Goal: Obtain resource: Download file/media

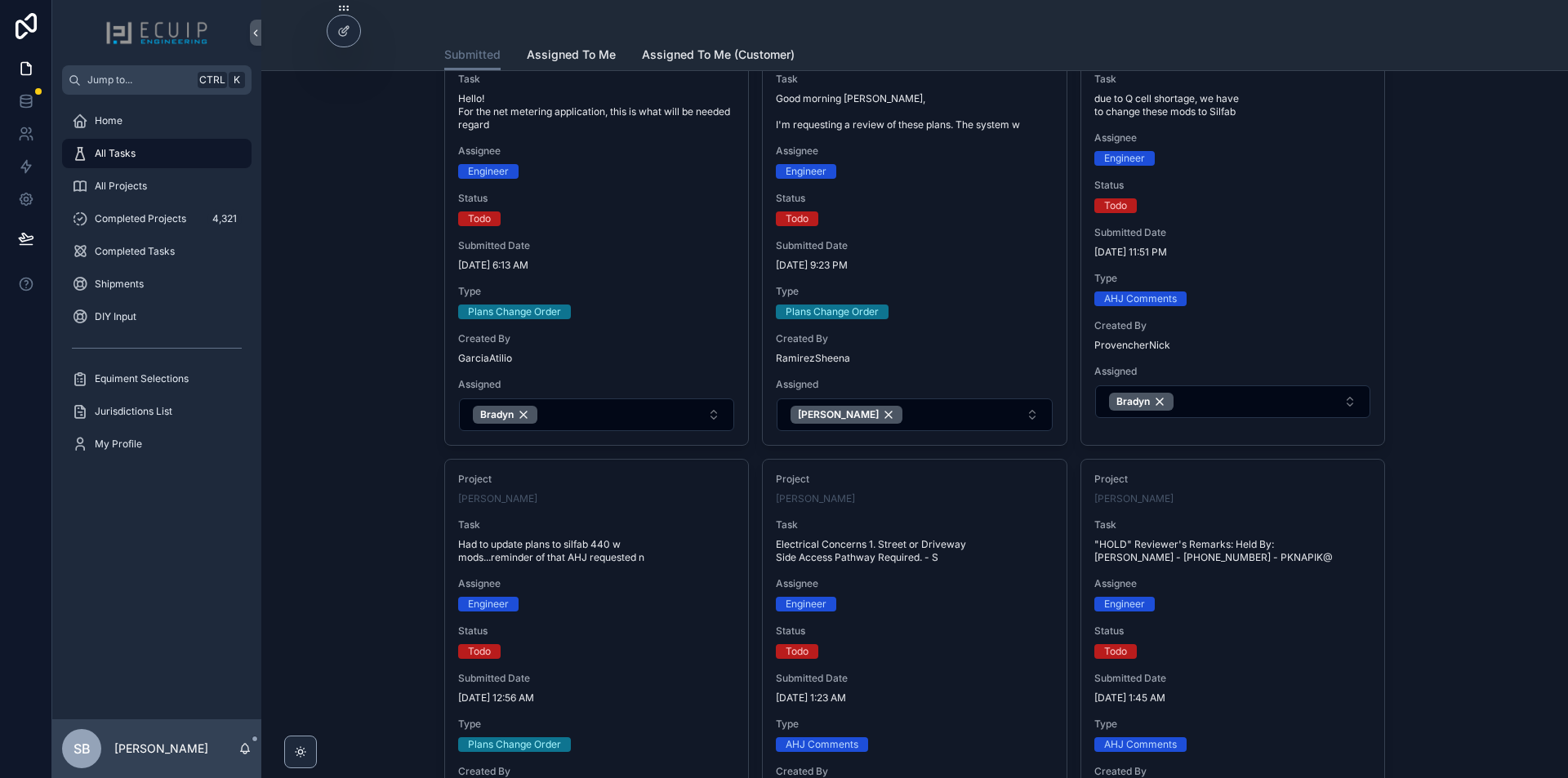
scroll to position [1062, 0]
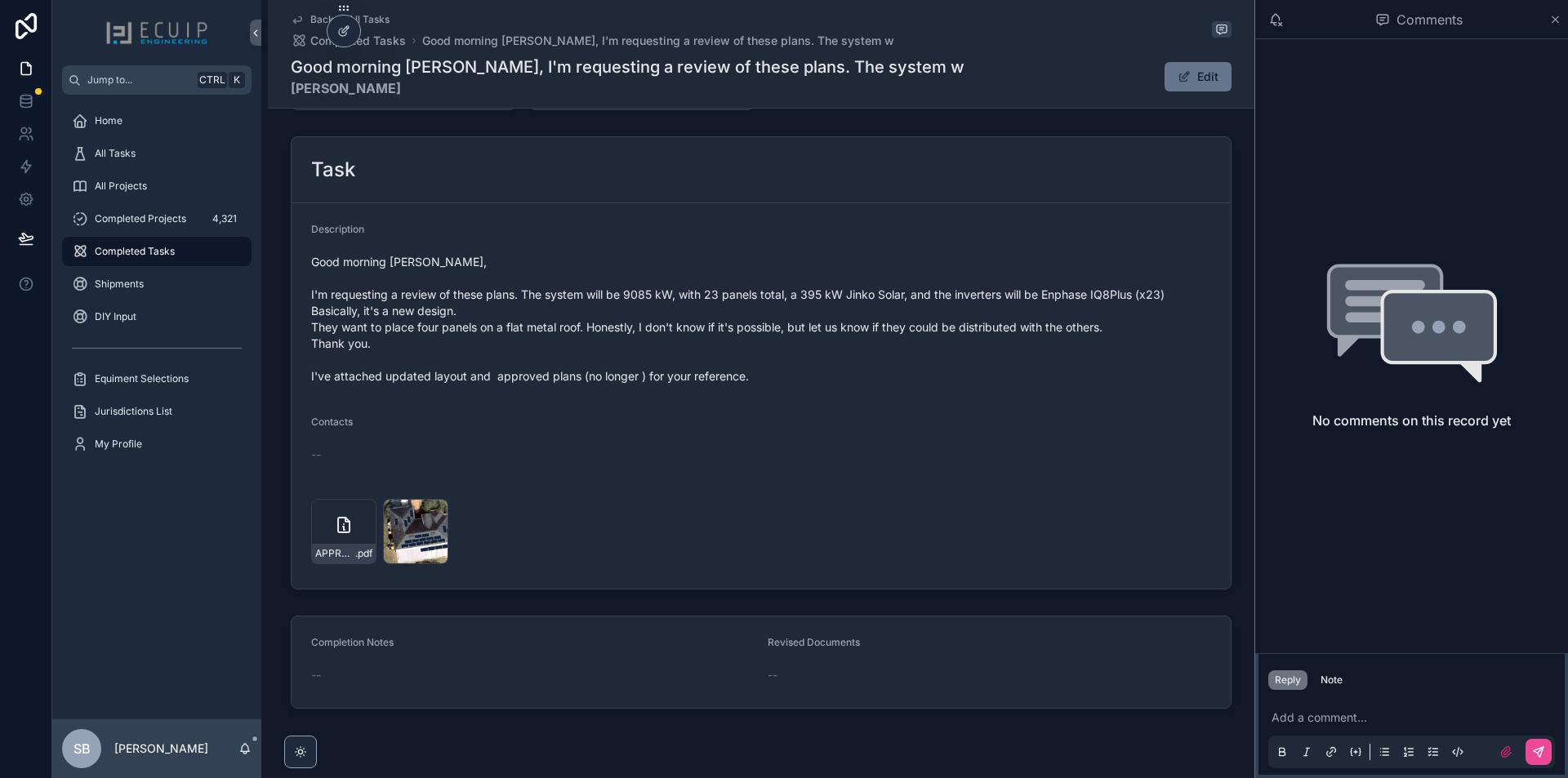
scroll to position [572, 0]
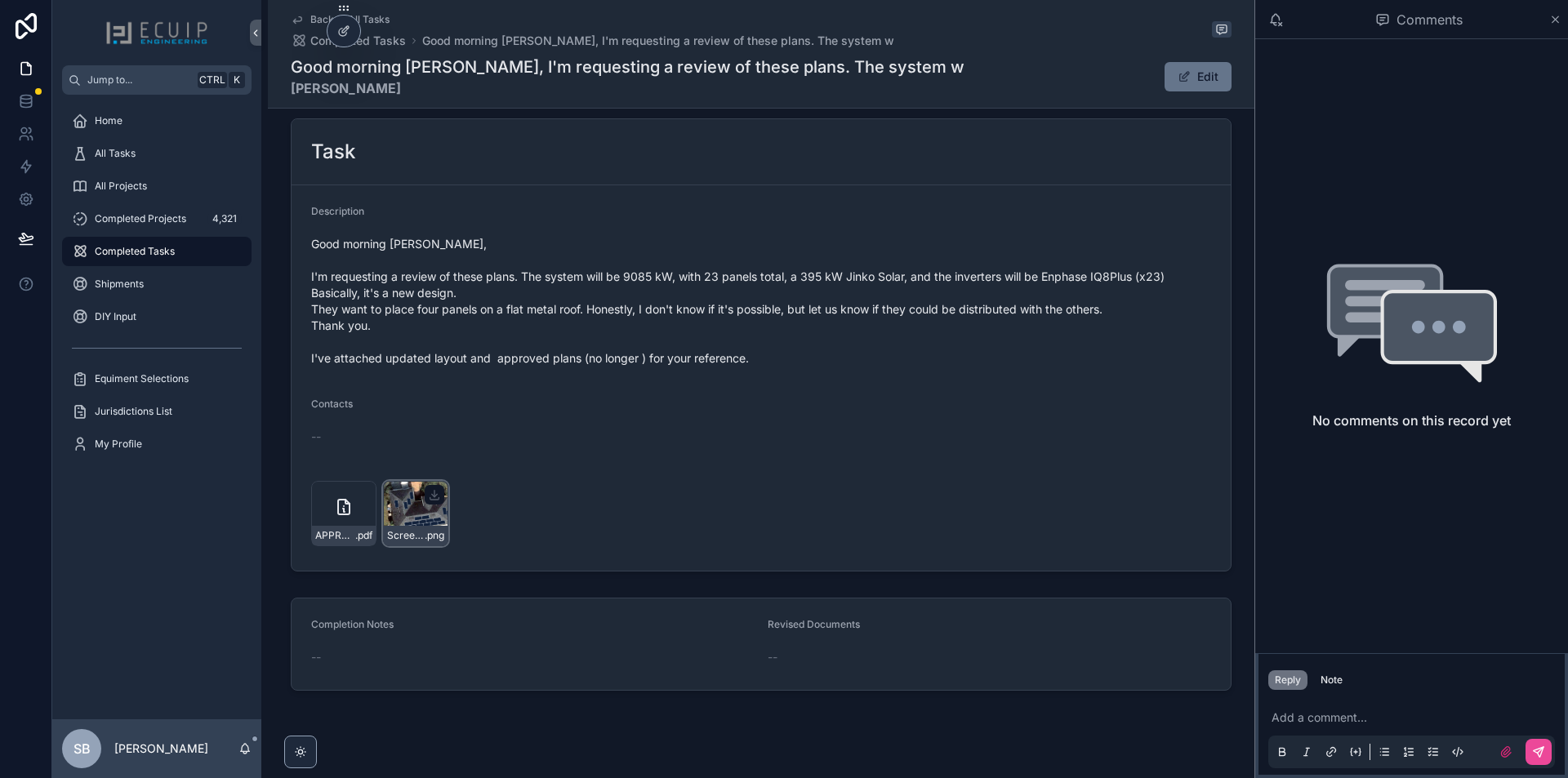
click at [409, 516] on div "Screenshot-2025-09-04-at-9.08.21-AM .png" at bounding box center [415, 514] width 65 height 65
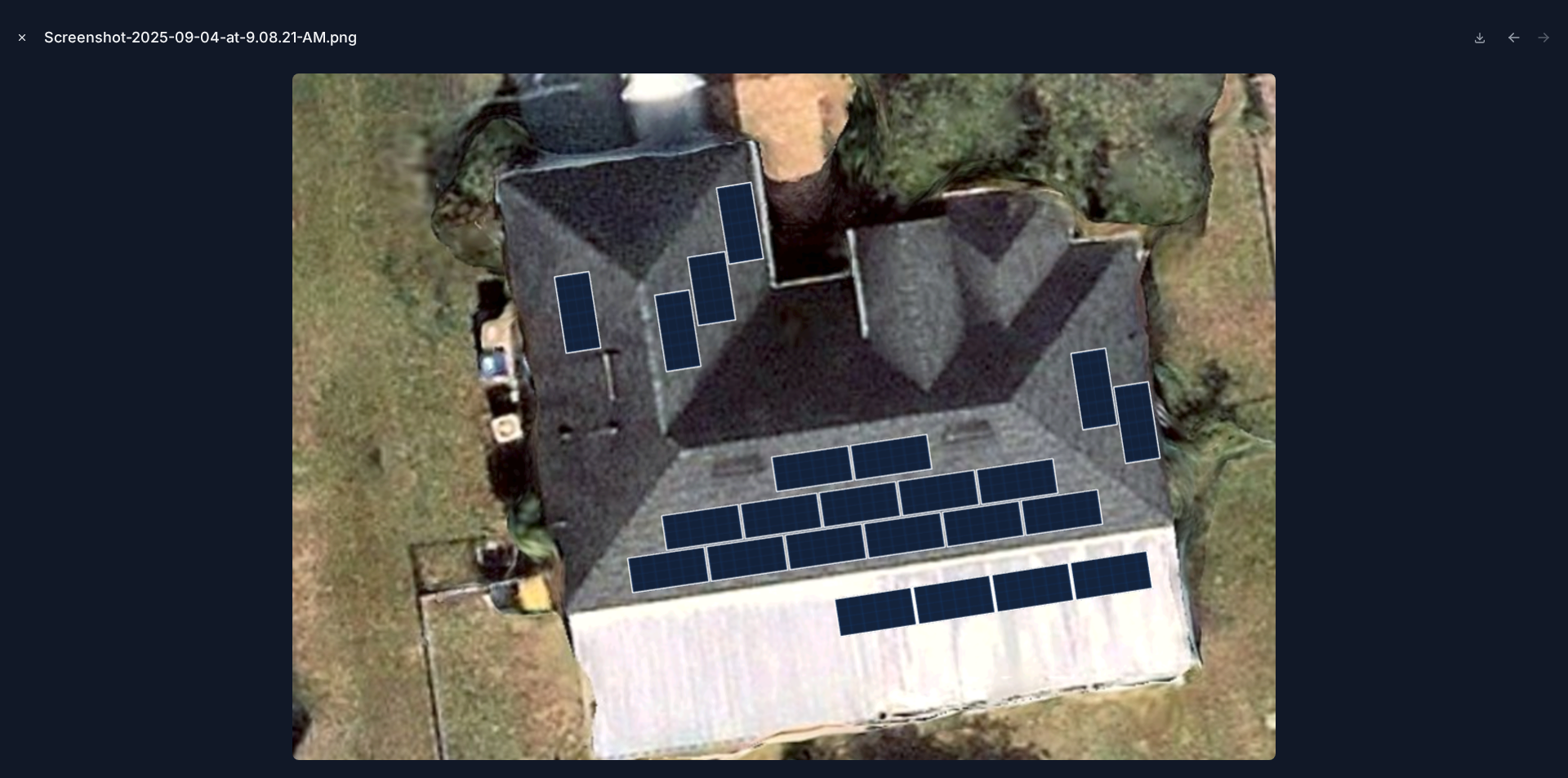
click at [24, 32] on icon "Close modal" at bounding box center [22, 37] width 11 height 11
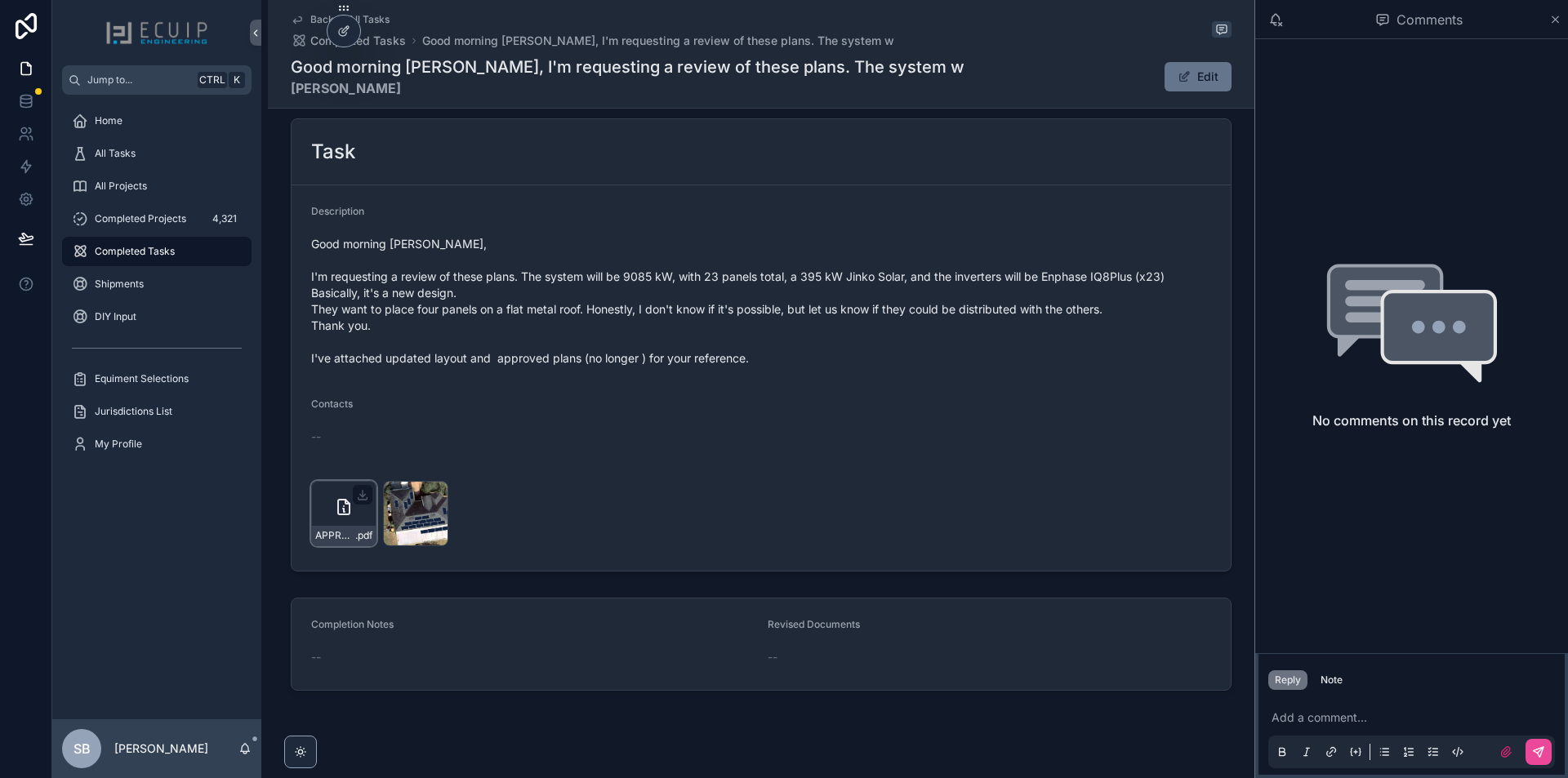
click at [319, 507] on div "APPROVED-P24-010295 .pdf" at bounding box center [344, 514] width 65 height 65
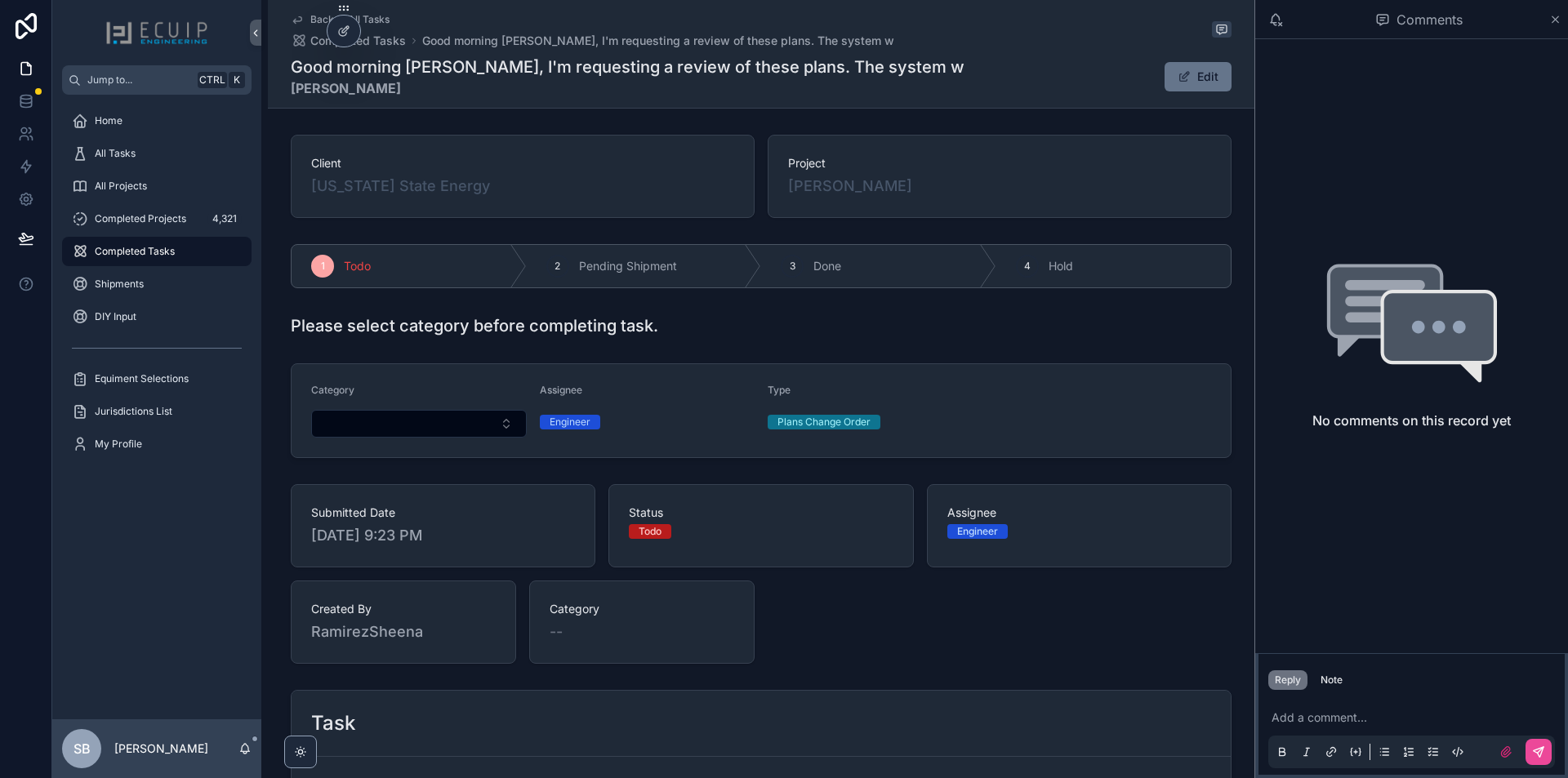
drag, startPoint x: 943, startPoint y: 178, endPoint x: 776, endPoint y: 193, distance: 167.7
click at [776, 193] on div "Project MELENDEZ MILDRED" at bounding box center [1000, 176] width 464 height 83
copy span "[PERSON_NAME]"
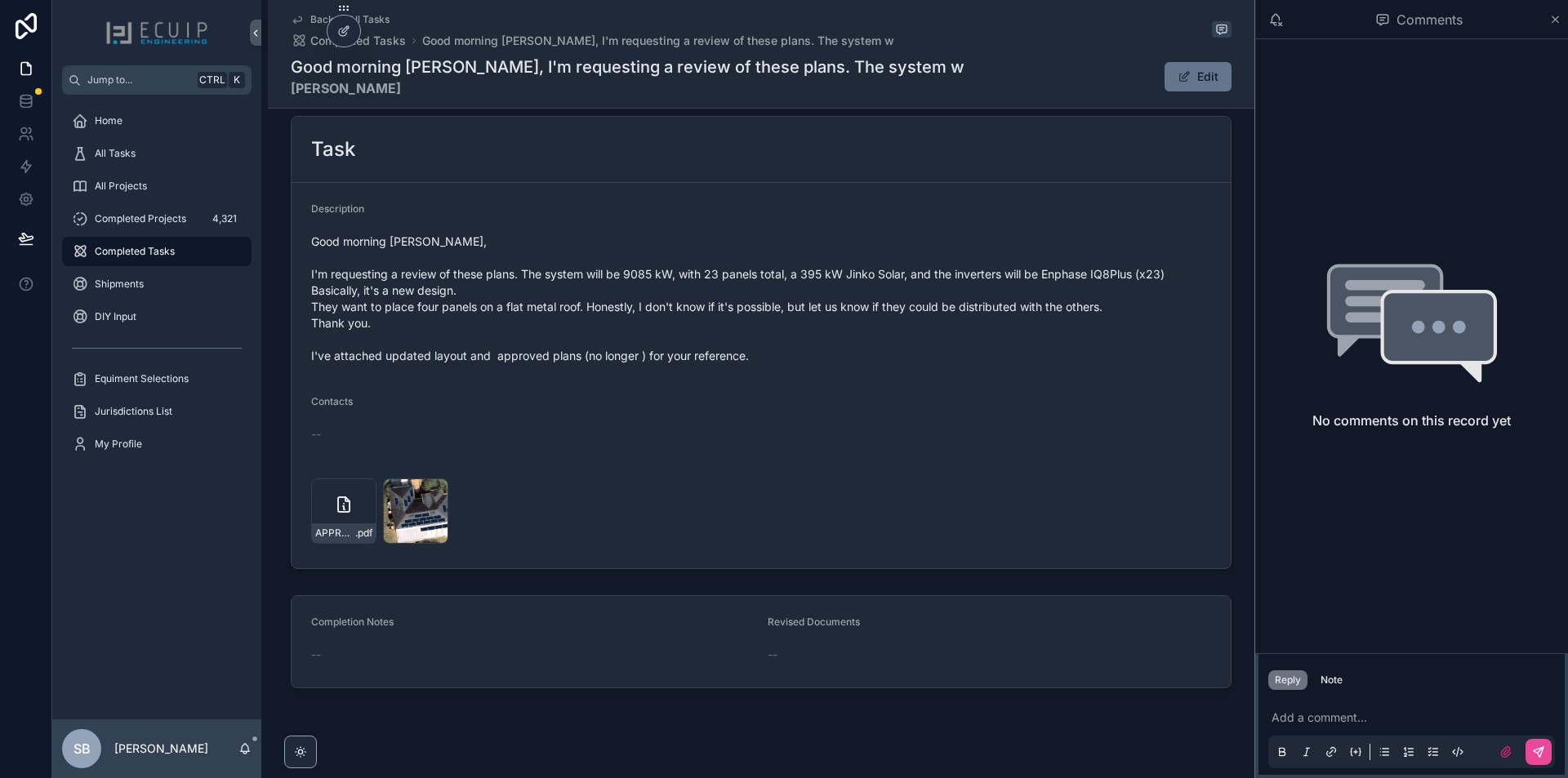
scroll to position [596, 0]
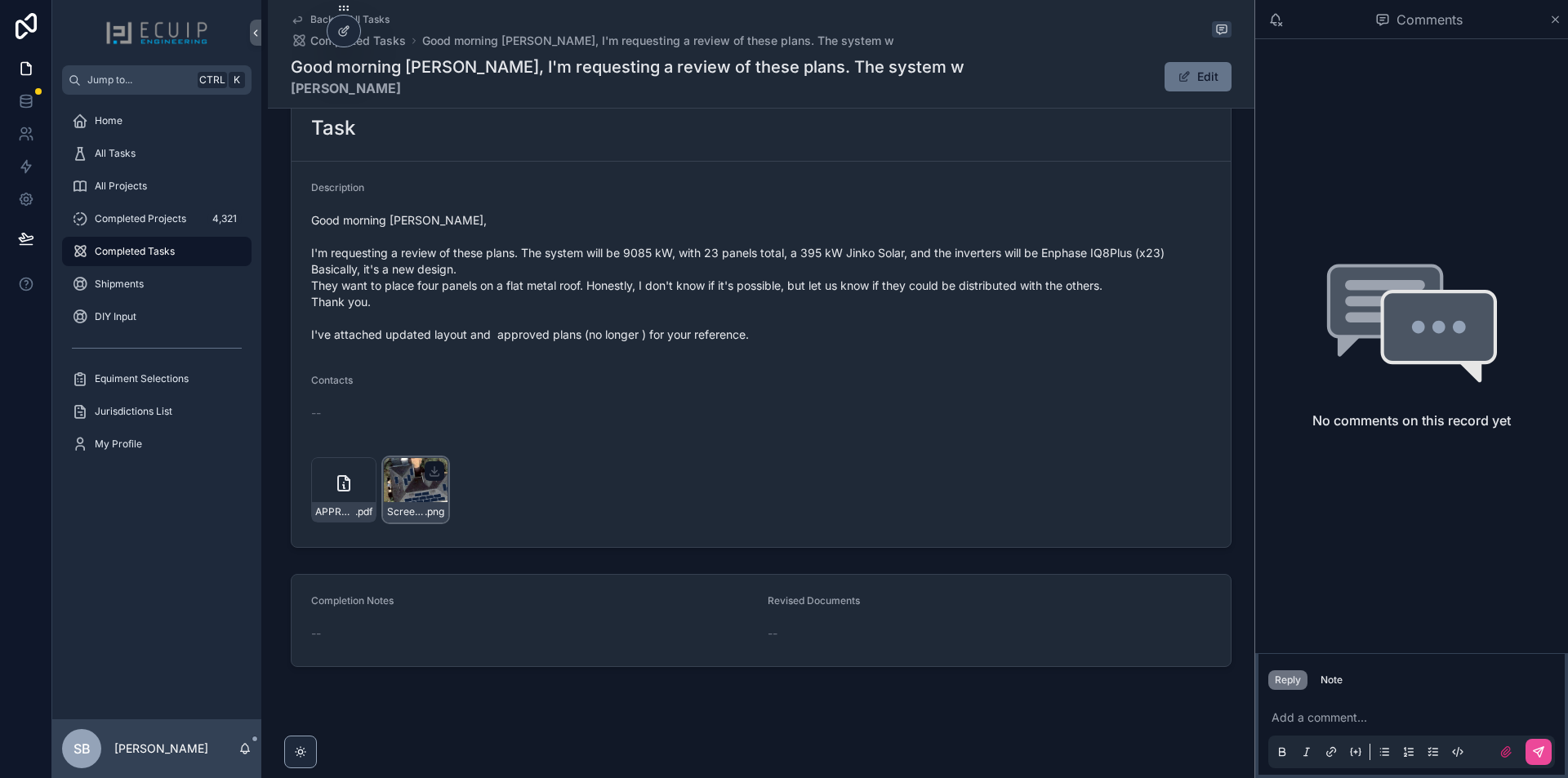
click at [417, 502] on div "Screenshot-2025-09-04-at-9.08.21-AM .png" at bounding box center [415, 512] width 64 height 20
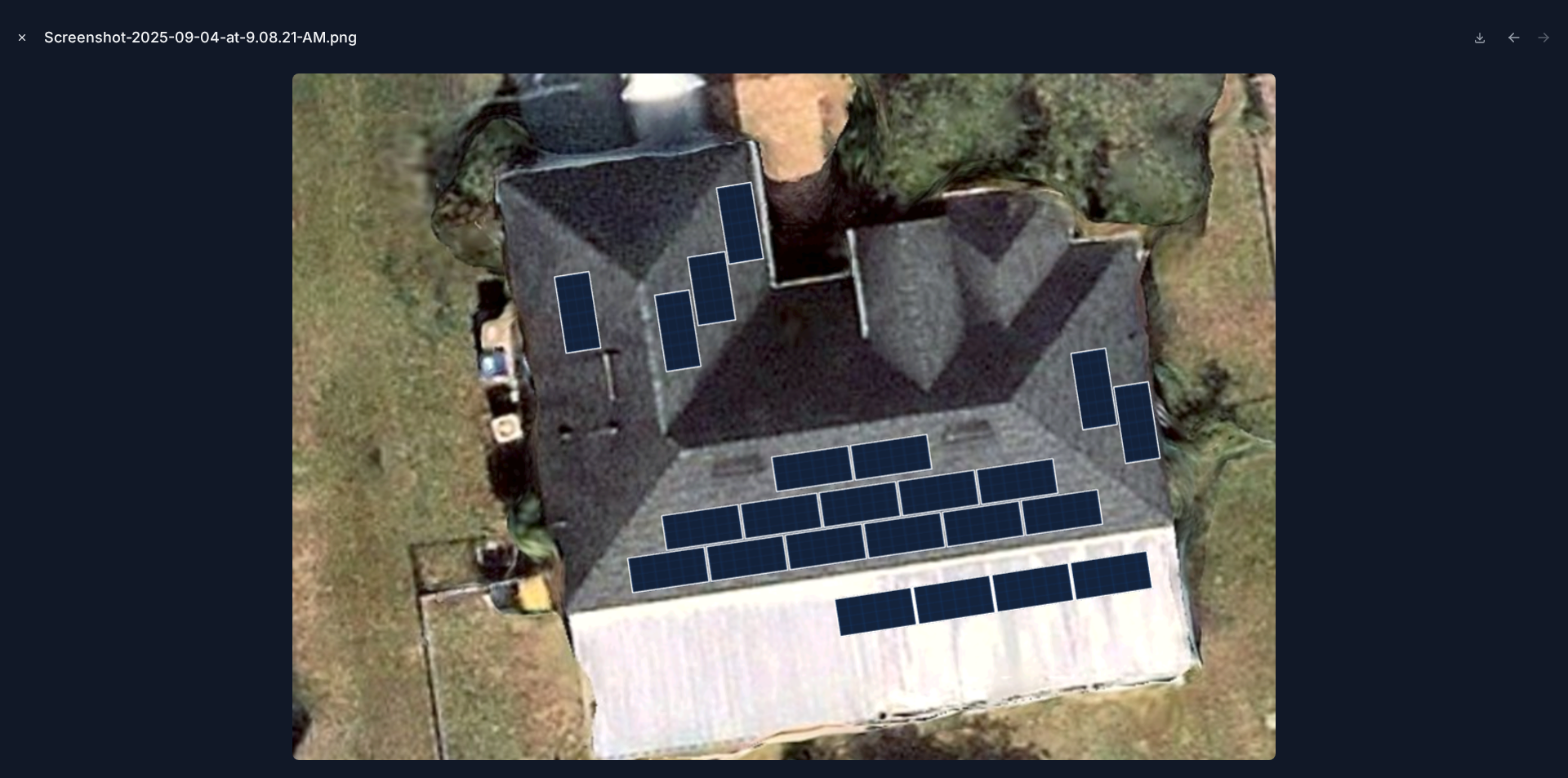
click at [24, 38] on icon "Close modal" at bounding box center [22, 37] width 11 height 11
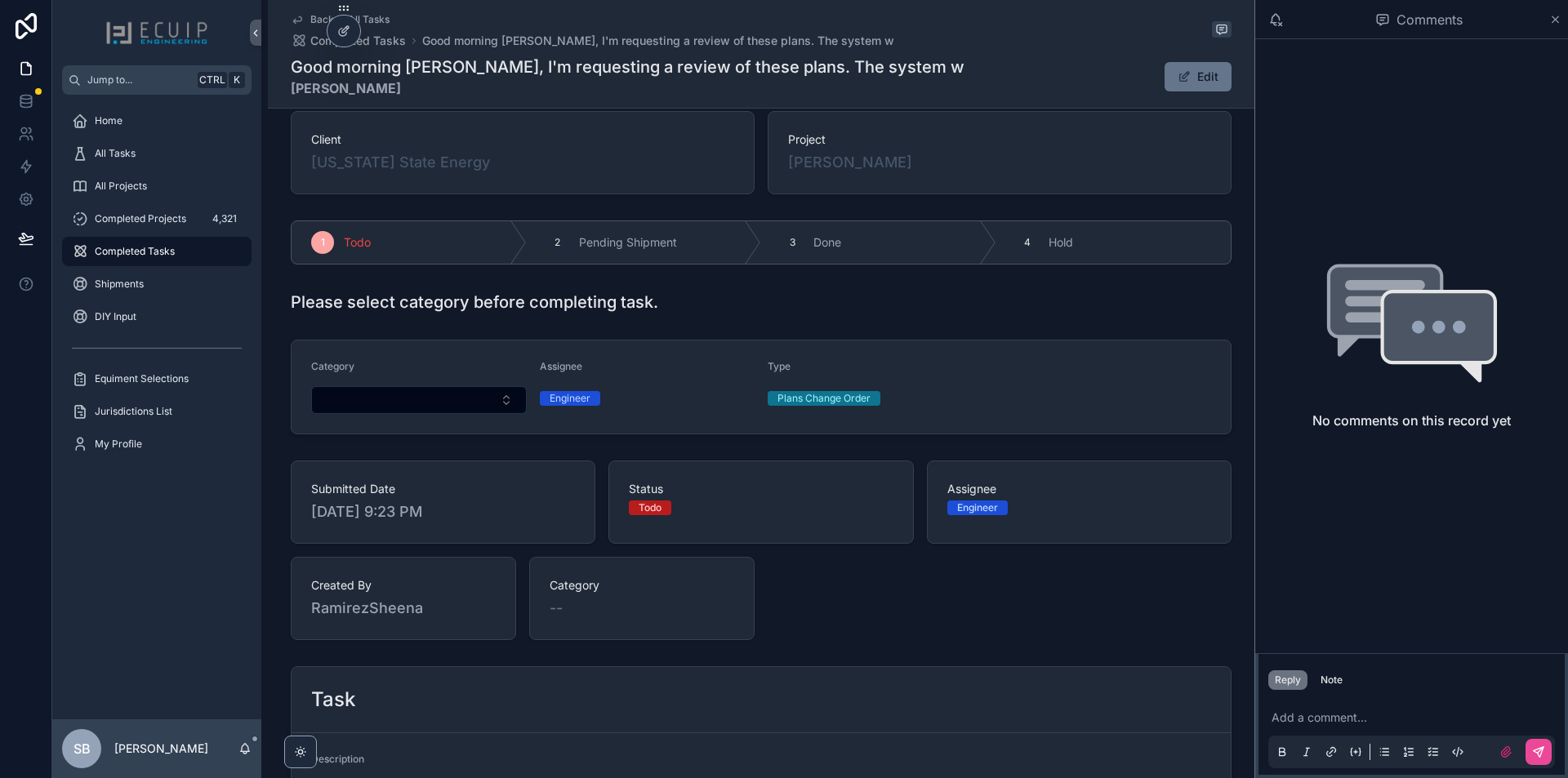
scroll to position [514, 0]
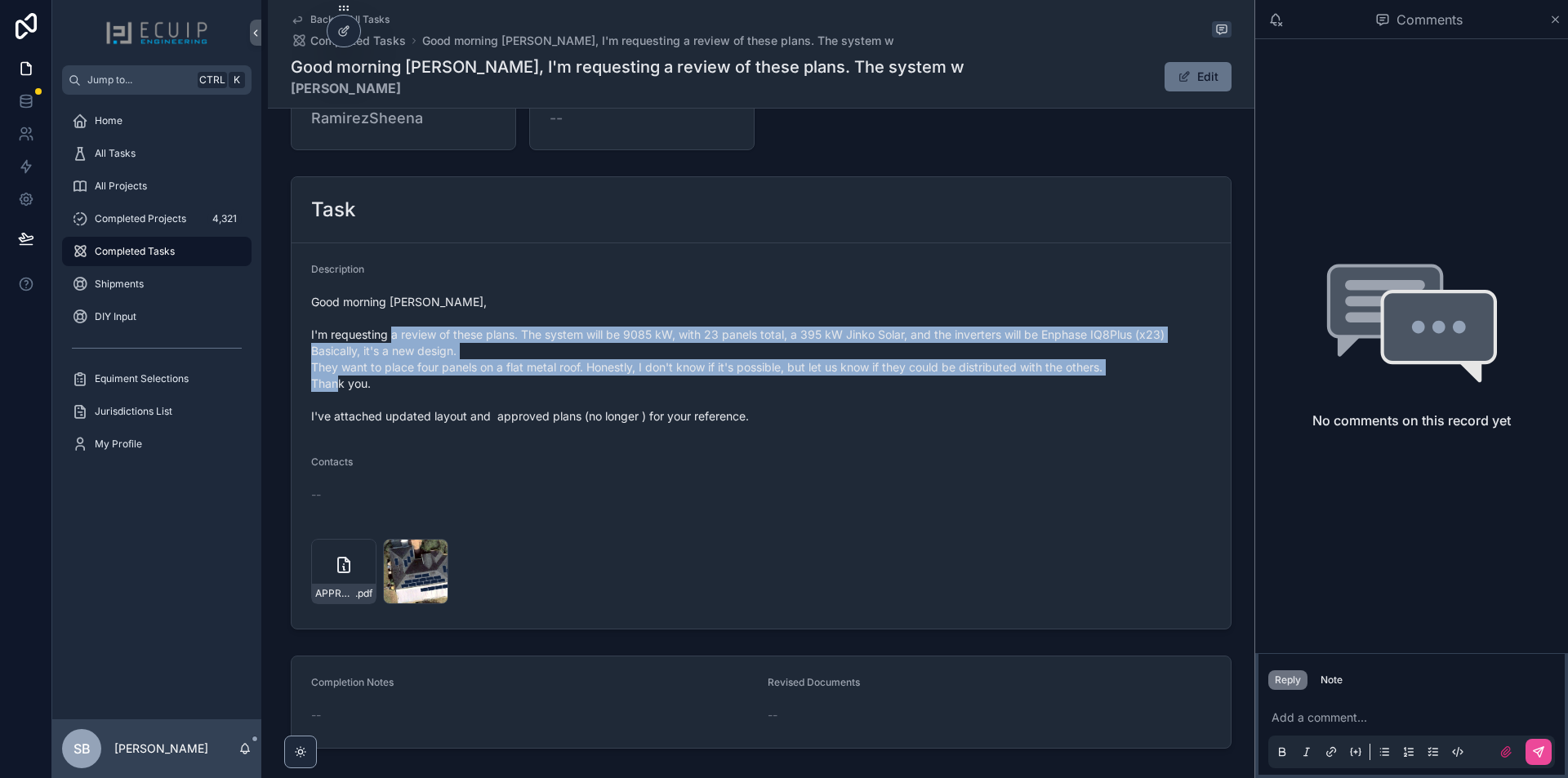
drag, startPoint x: 819, startPoint y: 404, endPoint x: 460, endPoint y: 336, distance: 365.4
click at [427, 328] on span "Good morning Bradyn, I'm requesting a review of these plans. The system will be…" at bounding box center [761, 359] width 901 height 131
click at [879, 401] on span "Good morning Bradyn, I'm requesting a review of these plans. The system will be…" at bounding box center [761, 359] width 901 height 131
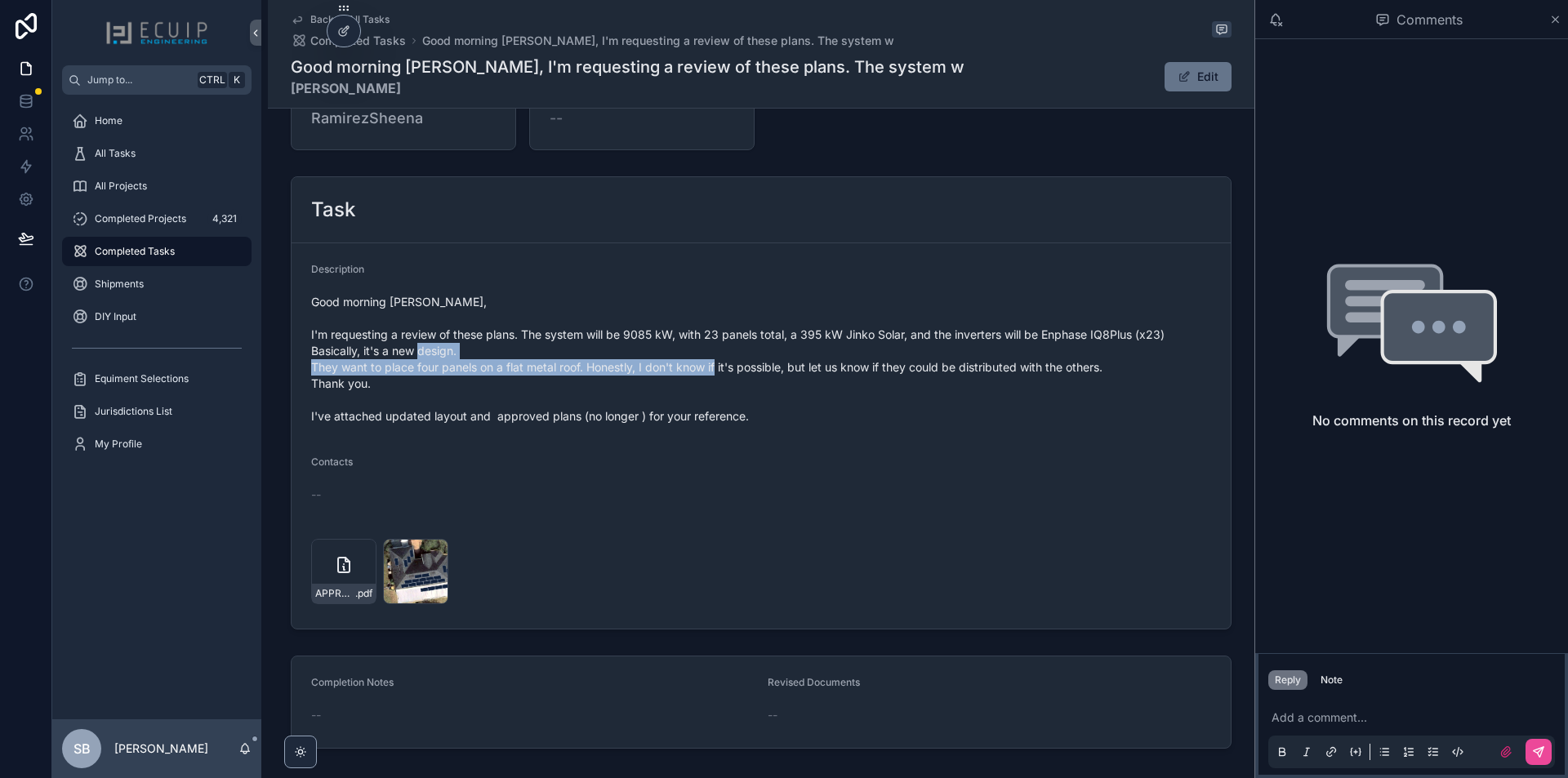
click at [796, 358] on span "Good morning Bradyn, I'm requesting a review of these plans. The system will be…" at bounding box center [761, 359] width 901 height 131
click at [780, 425] on div "Good morning Bradyn, I'm requesting a review of these plans. The system will be…" at bounding box center [761, 359] width 901 height 140
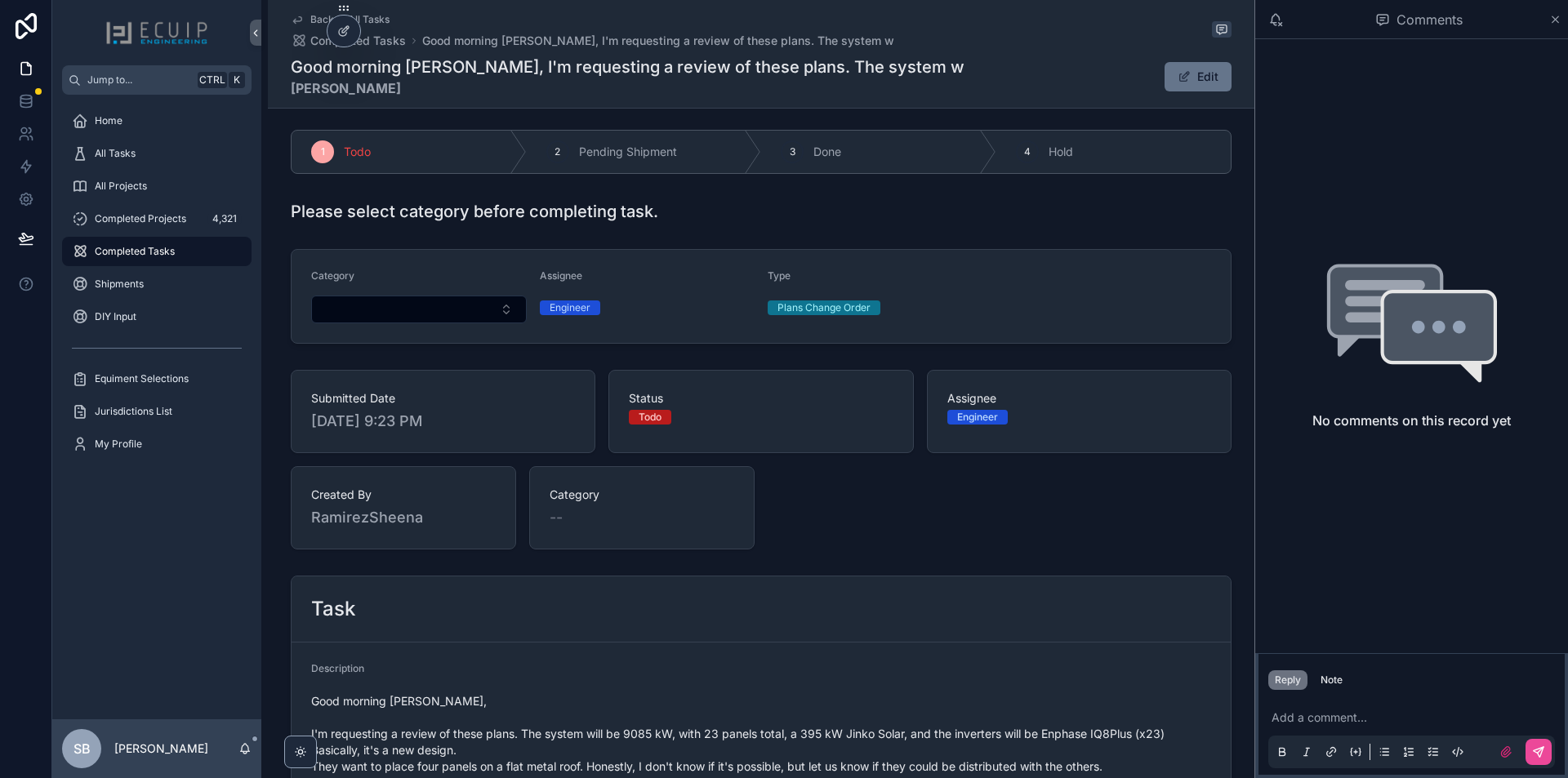
scroll to position [432, 0]
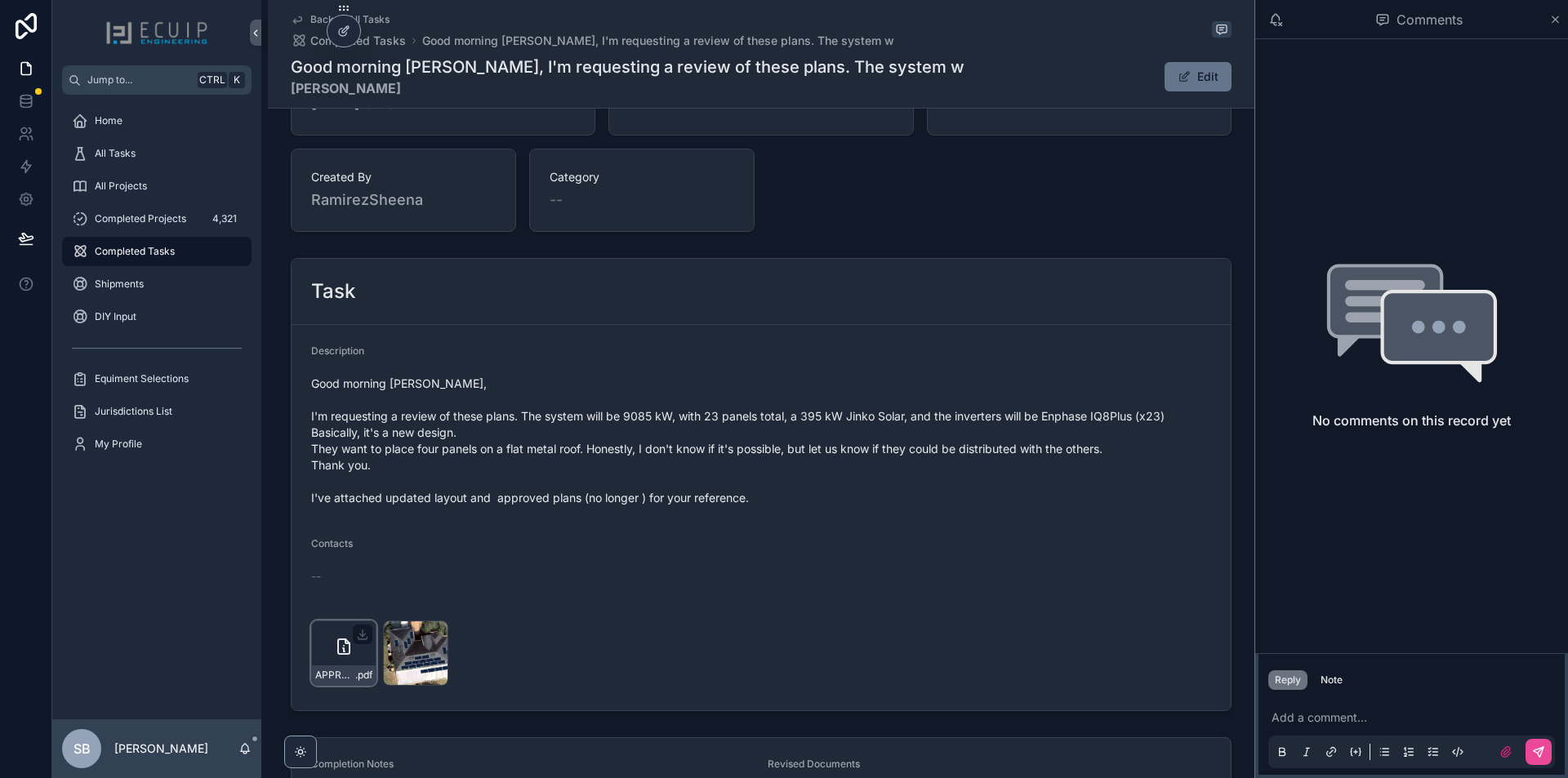
click at [328, 663] on div "APPROVED-P24-010295 .pdf" at bounding box center [344, 653] width 65 height 65
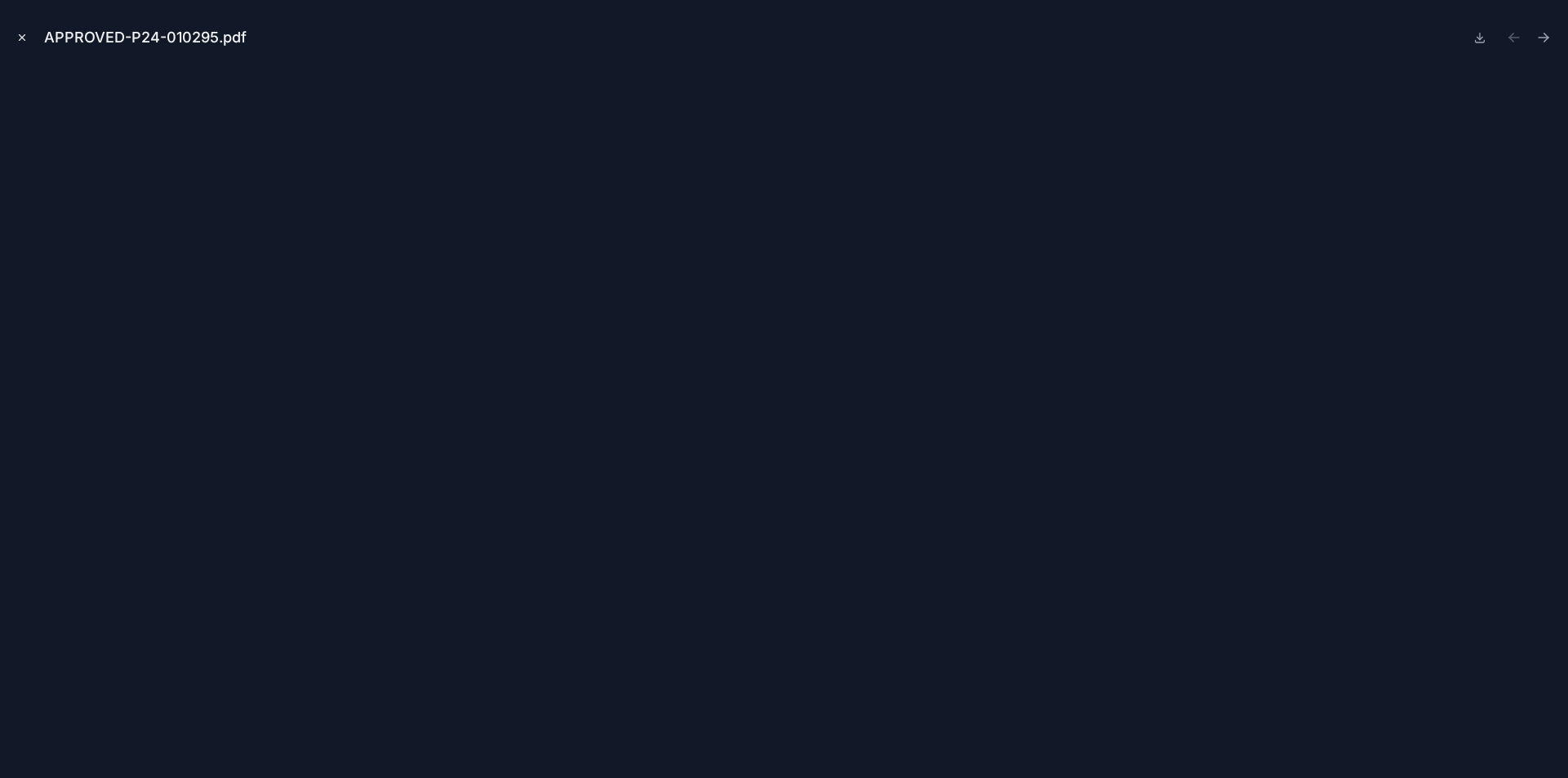
click at [21, 37] on icon "Close modal" at bounding box center [22, 37] width 11 height 11
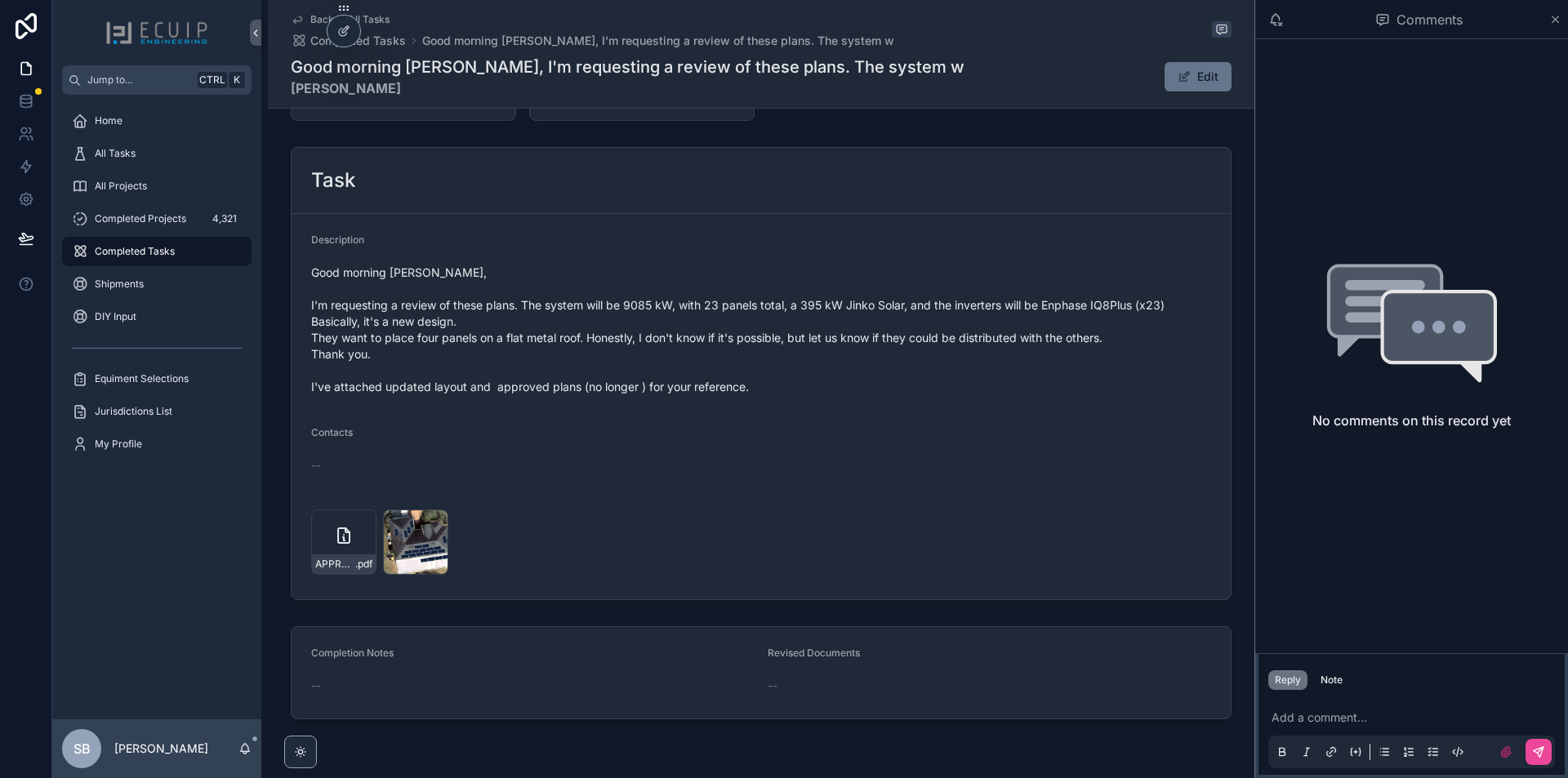
scroll to position [596, 0]
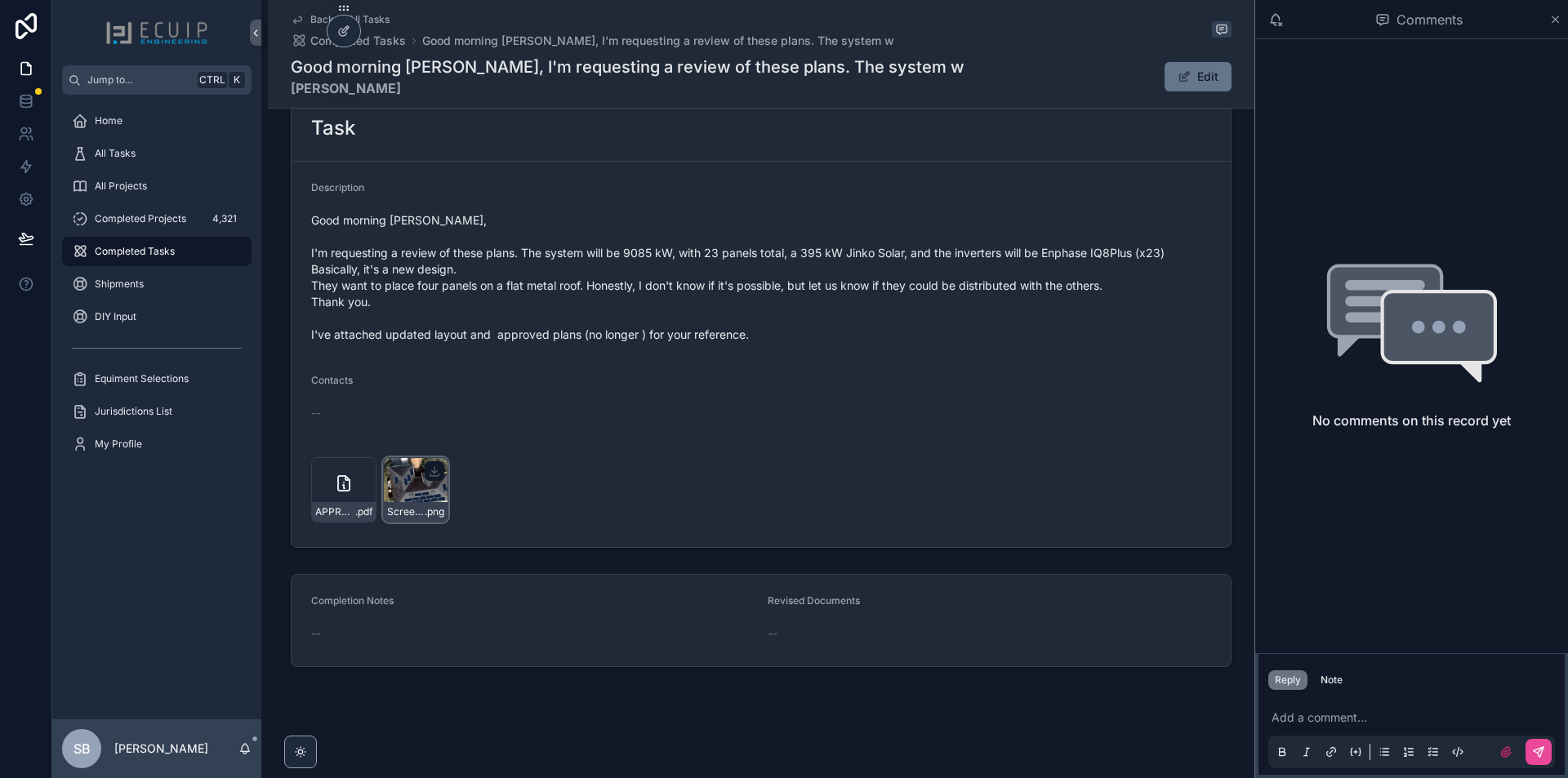
click at [392, 484] on div "Screenshot-2025-09-04-at-9.08.21-AM .png" at bounding box center [415, 490] width 65 height 65
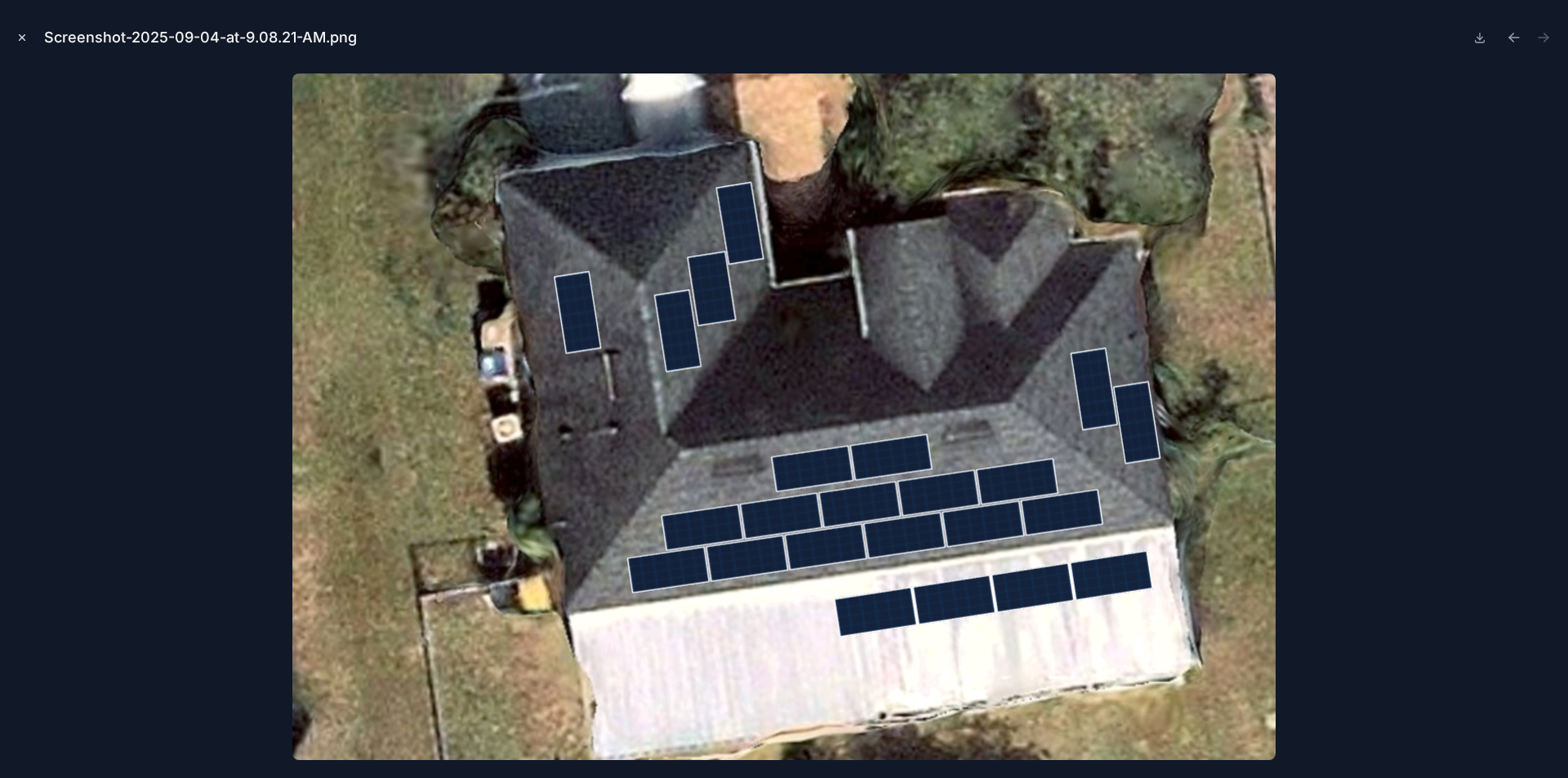
click at [31, 40] on button "Close modal" at bounding box center [22, 37] width 18 height 18
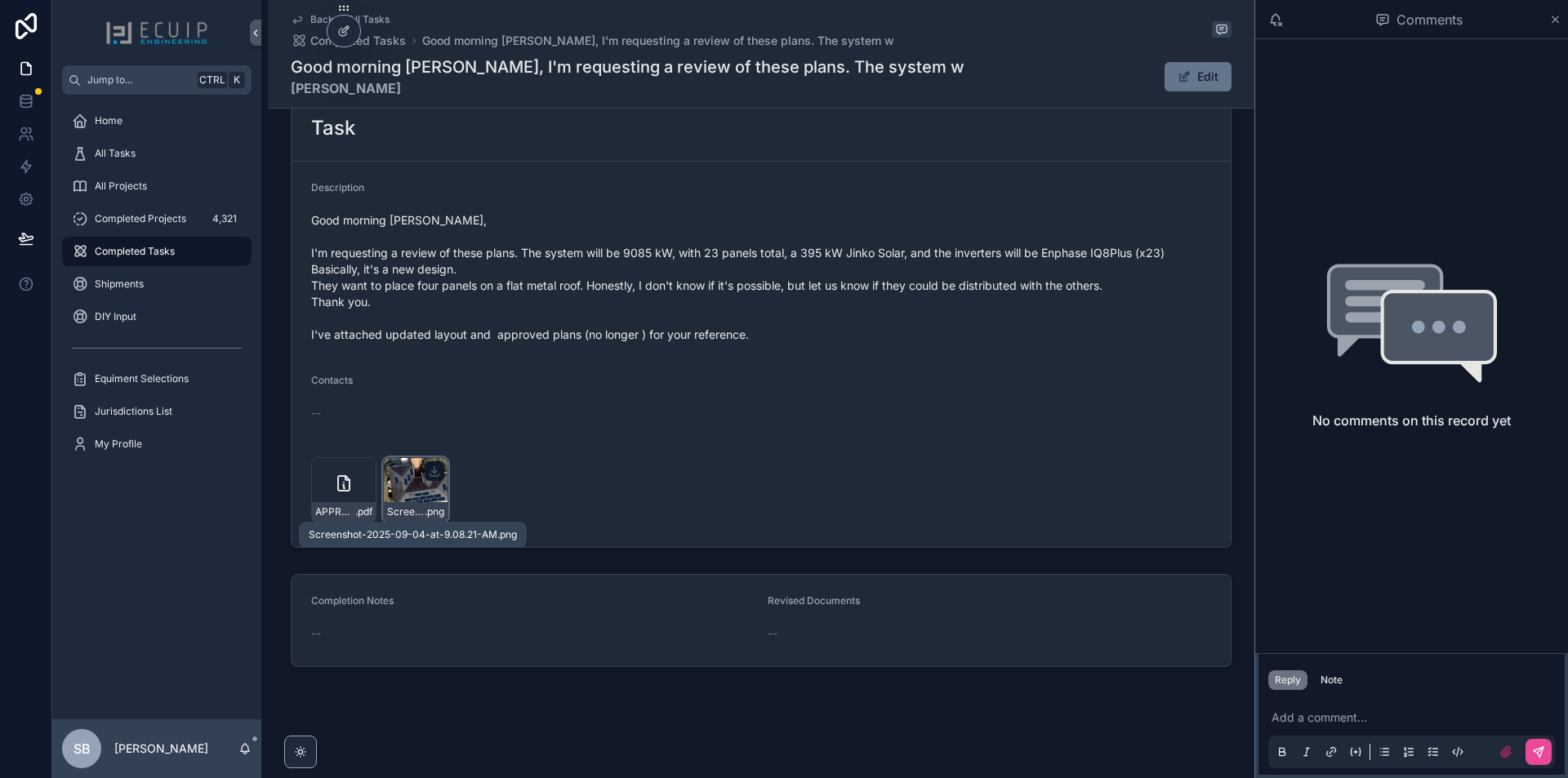
click at [425, 506] on span ".png" at bounding box center [434, 513] width 20 height 13
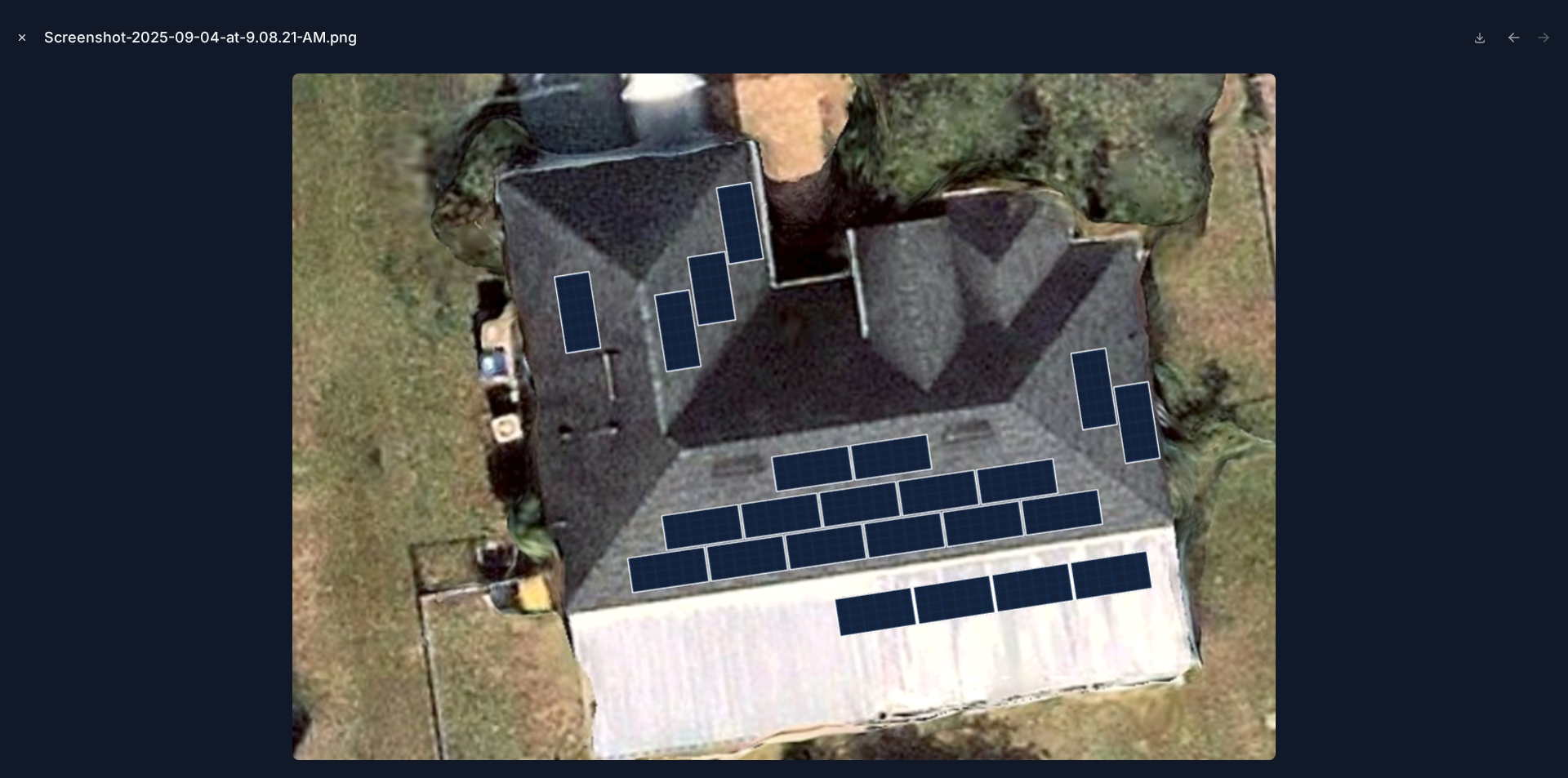
click at [27, 35] on icon "Close modal" at bounding box center [22, 37] width 11 height 11
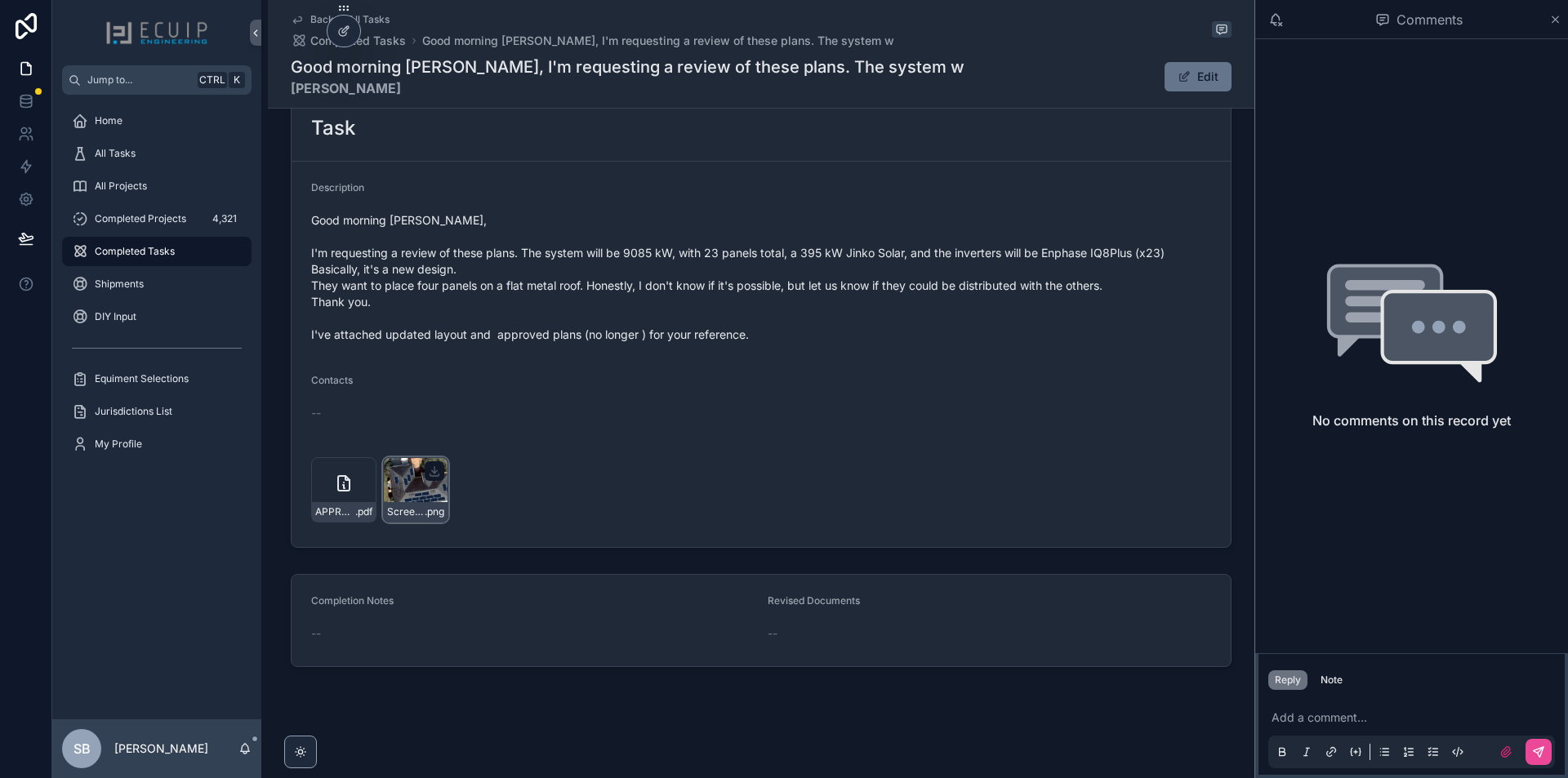
click at [402, 481] on div "Screenshot-2025-09-04-at-9.08.21-AM .png" at bounding box center [415, 490] width 65 height 65
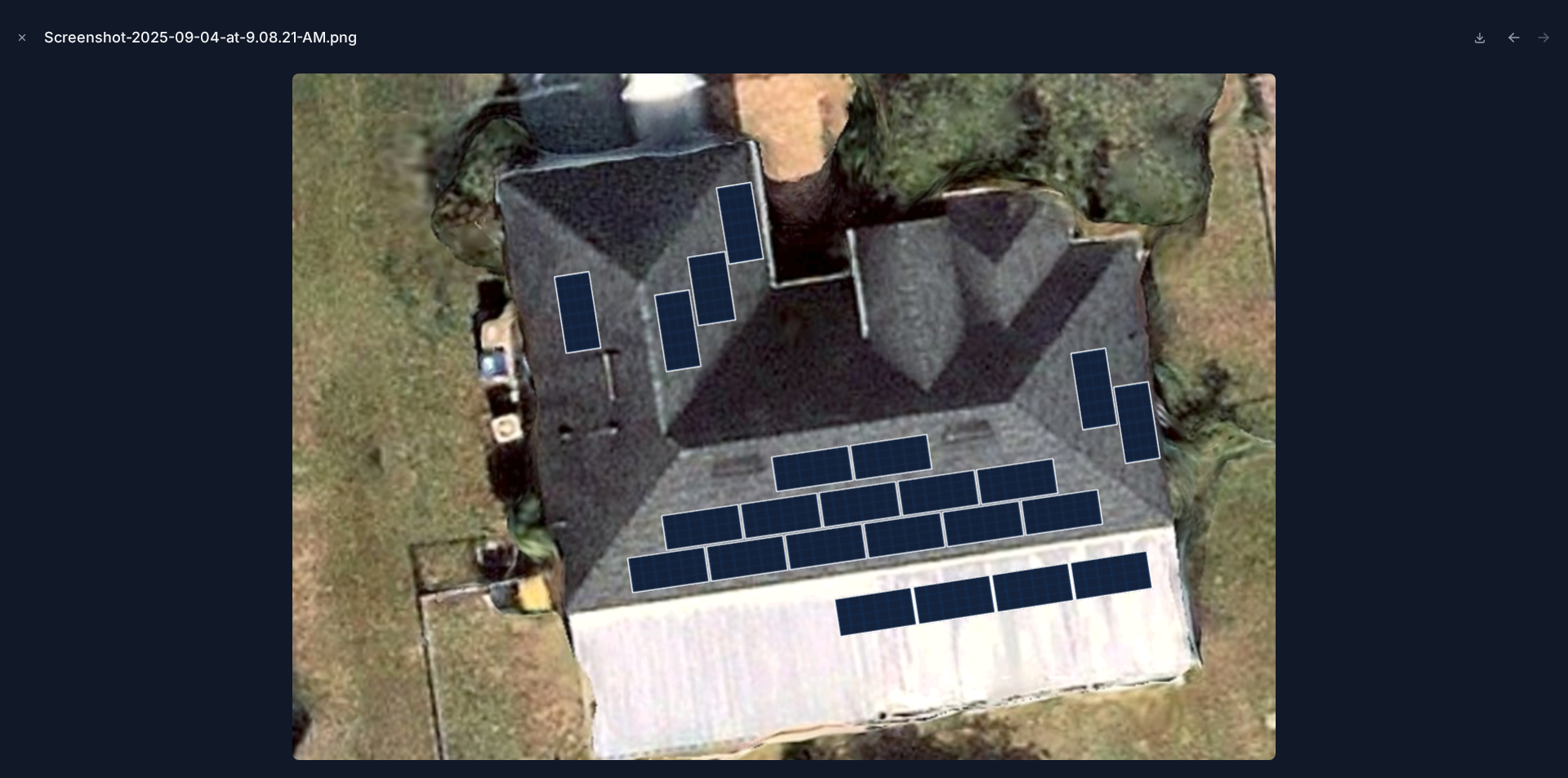
click at [23, 36] on icon "Close modal" at bounding box center [22, 37] width 11 height 11
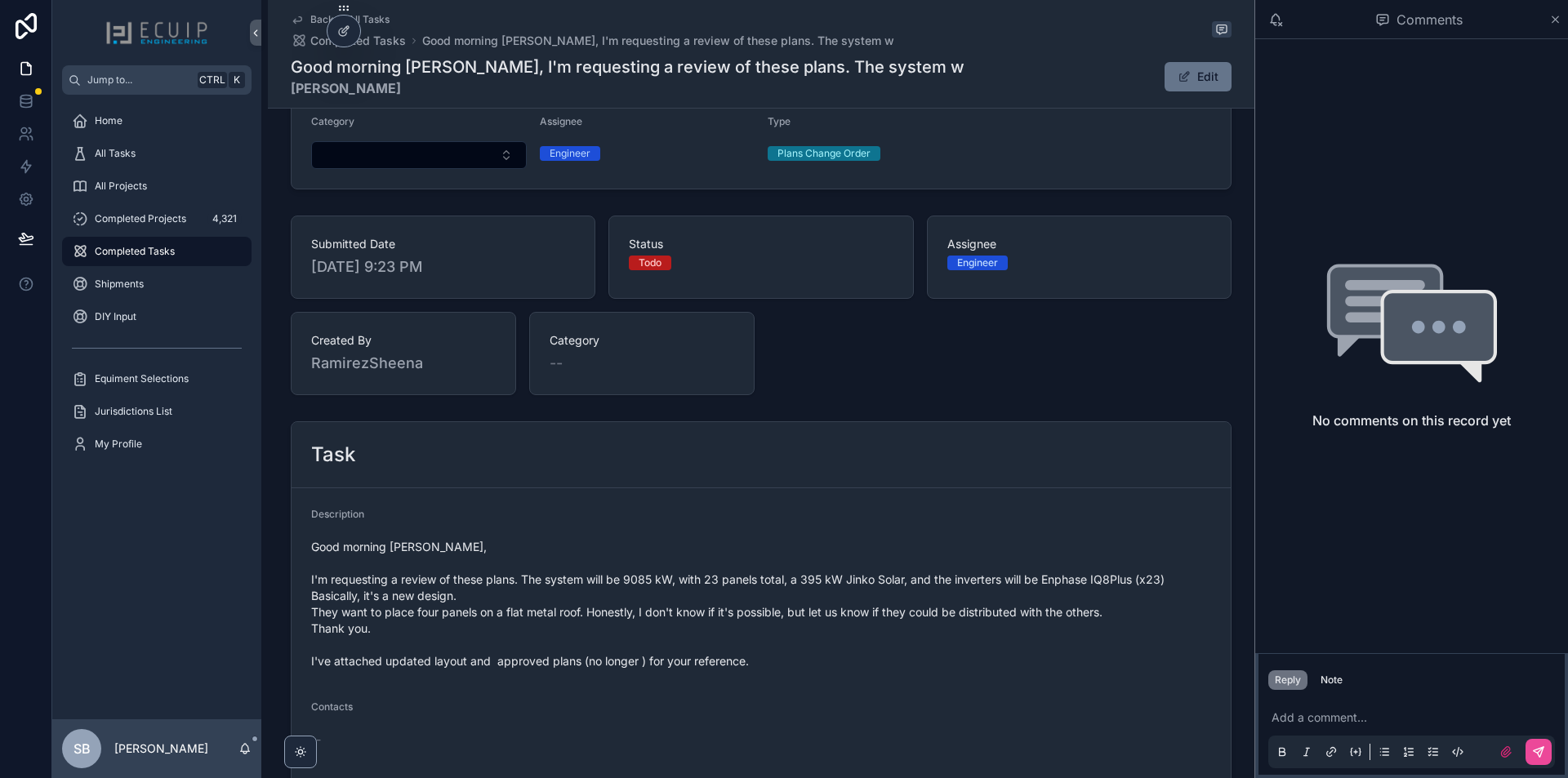
scroll to position [105, 0]
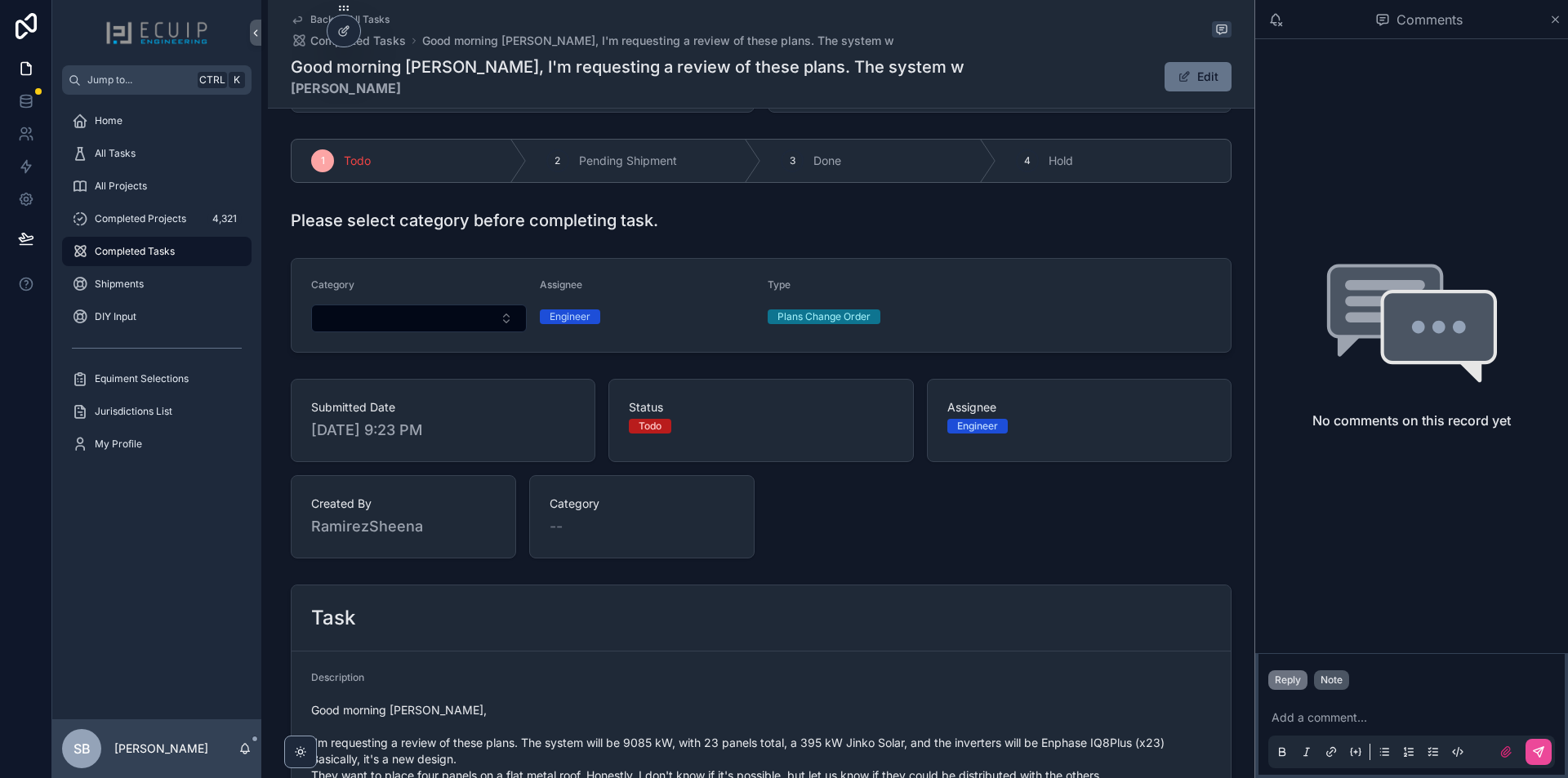
click at [1330, 688] on button "Note" at bounding box center [1331, 680] width 35 height 20
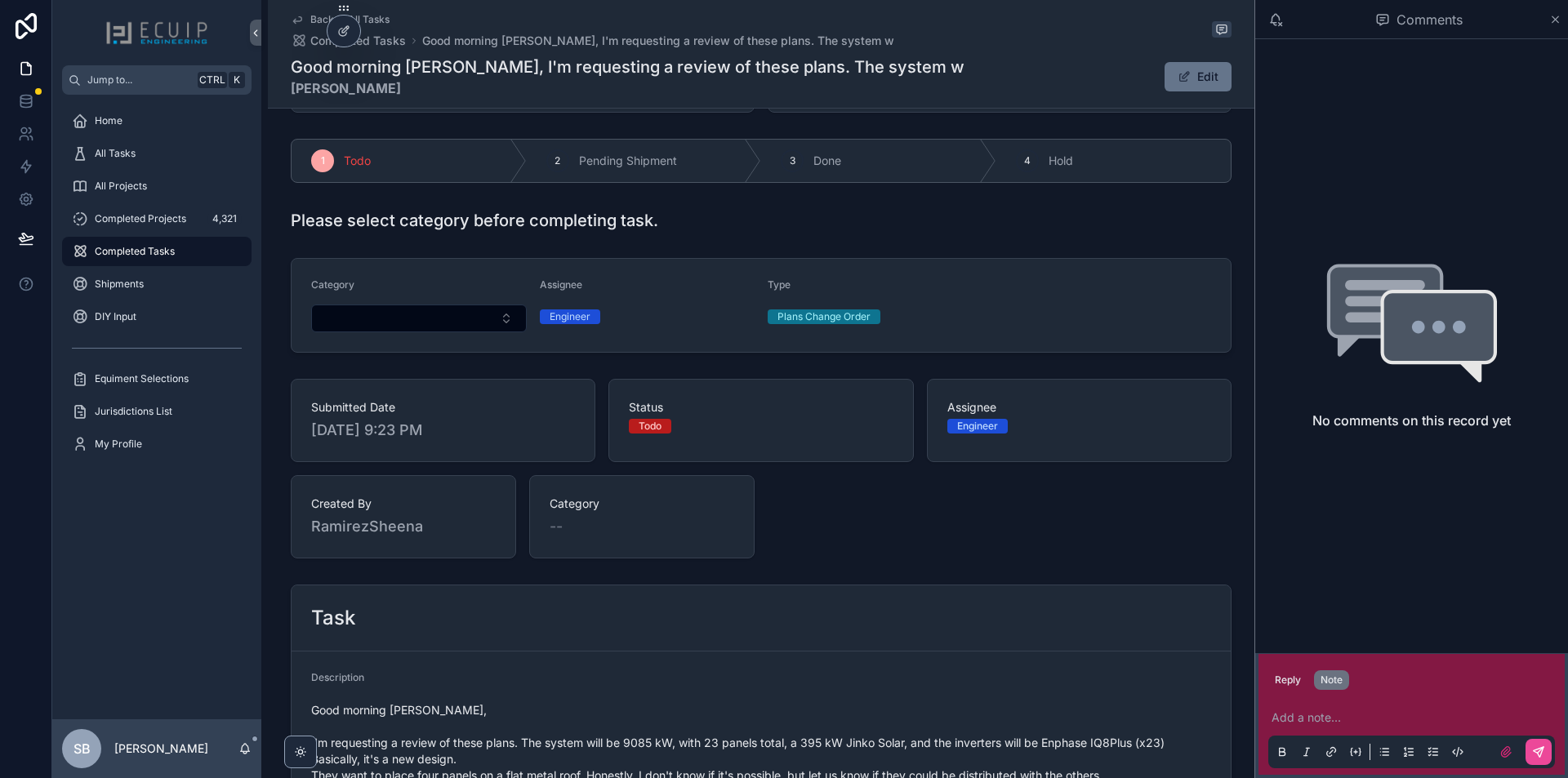
click at [1337, 719] on p "scrollable content" at bounding box center [1415, 717] width 286 height 16
drag, startPoint x: 1333, startPoint y: 721, endPoint x: 1285, endPoint y: 711, distance: 49.0
click at [1285, 711] on p "*******" at bounding box center [1415, 717] width 286 height 16
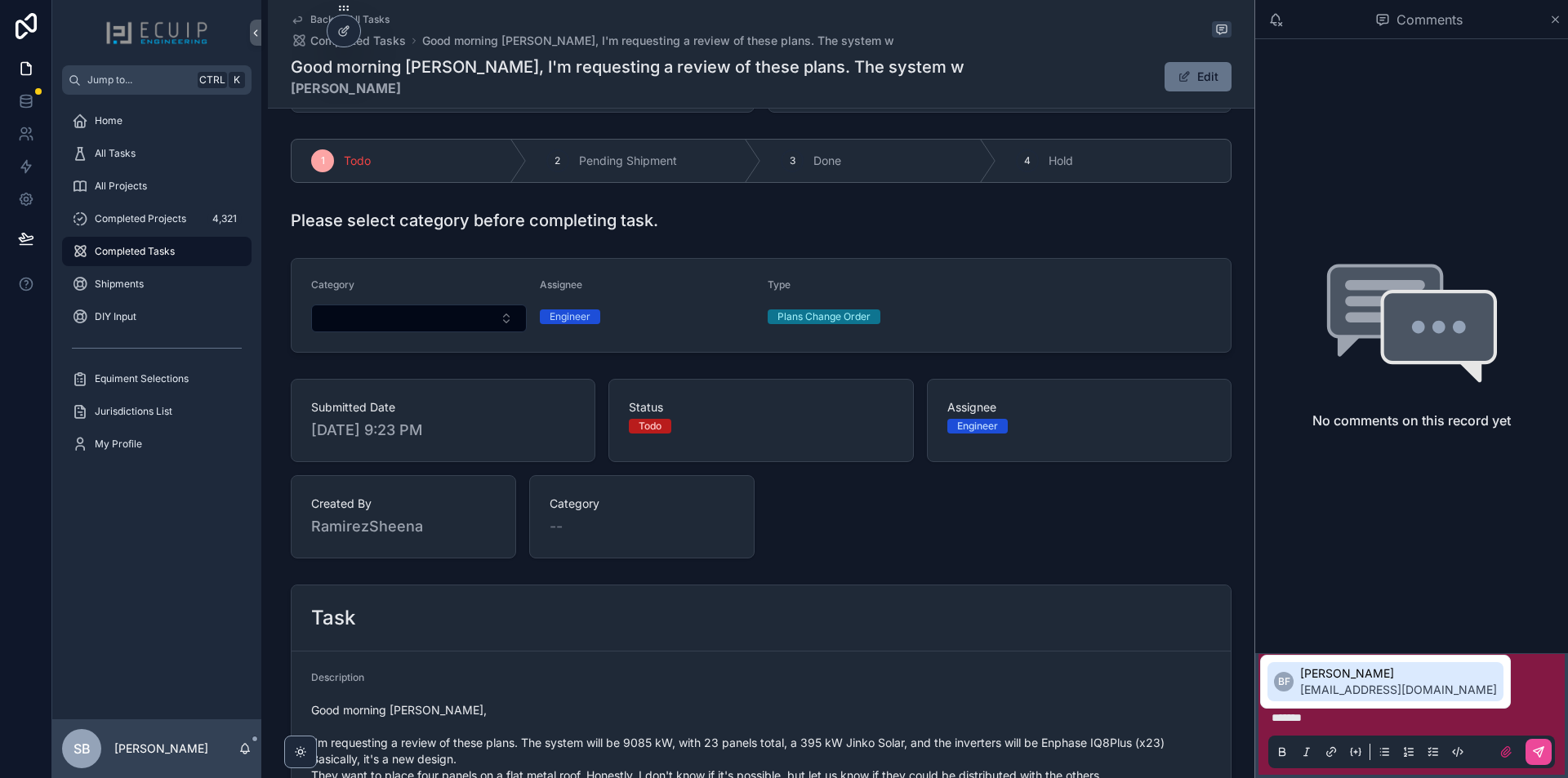
click at [1355, 678] on span "Bradyn Freeman" at bounding box center [1399, 673] width 197 height 16
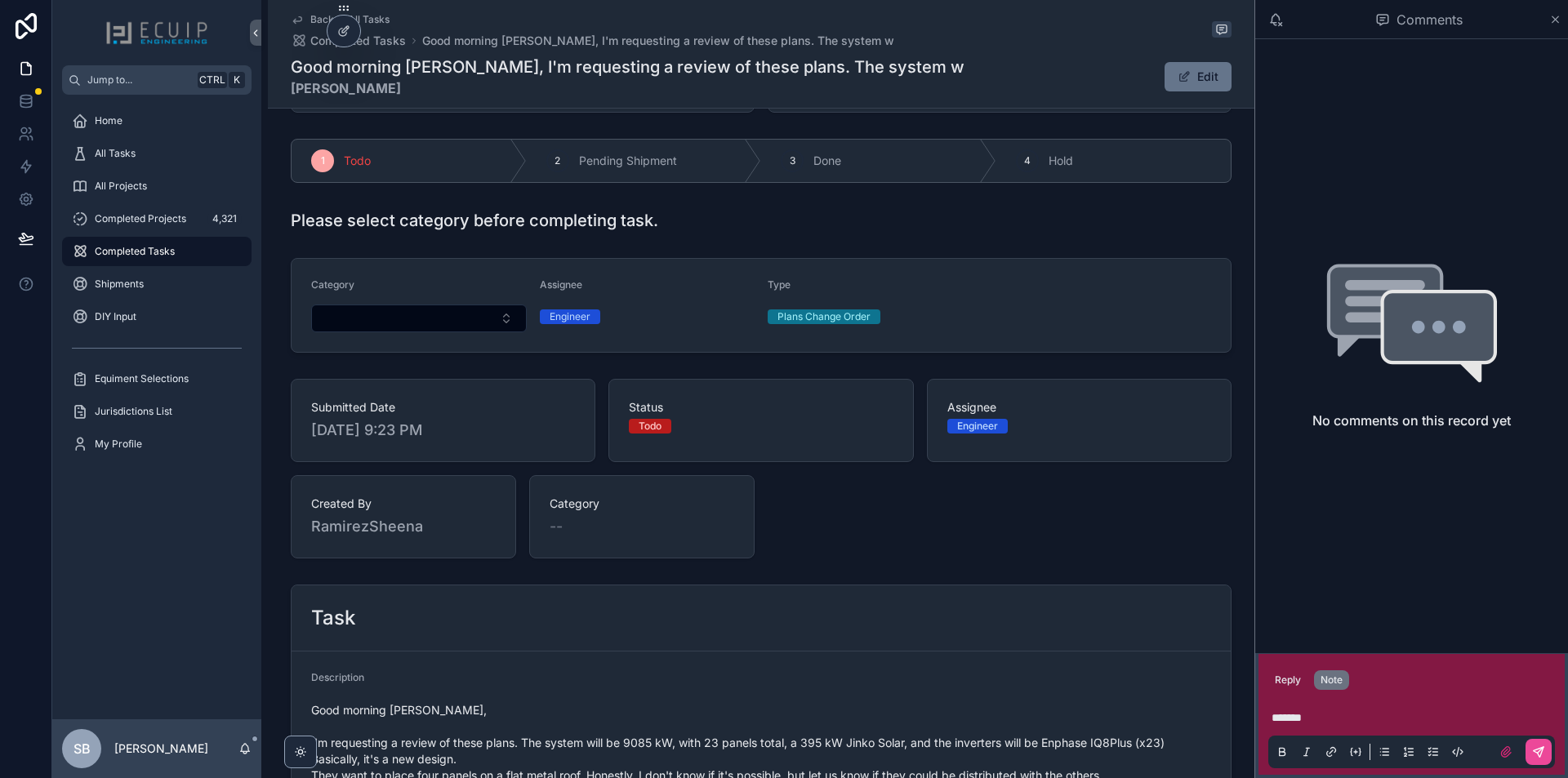
click at [1324, 721] on p "*******" at bounding box center [1415, 717] width 286 height 16
drag, startPoint x: 1329, startPoint y: 718, endPoint x: 1305, endPoint y: 715, distance: 24.2
click at [1305, 715] on p "*******" at bounding box center [1415, 717] width 286 height 16
click at [1325, 718] on p "*******" at bounding box center [1415, 717] width 286 height 16
drag, startPoint x: 1342, startPoint y: 719, endPoint x: 1285, endPoint y: 720, distance: 57.0
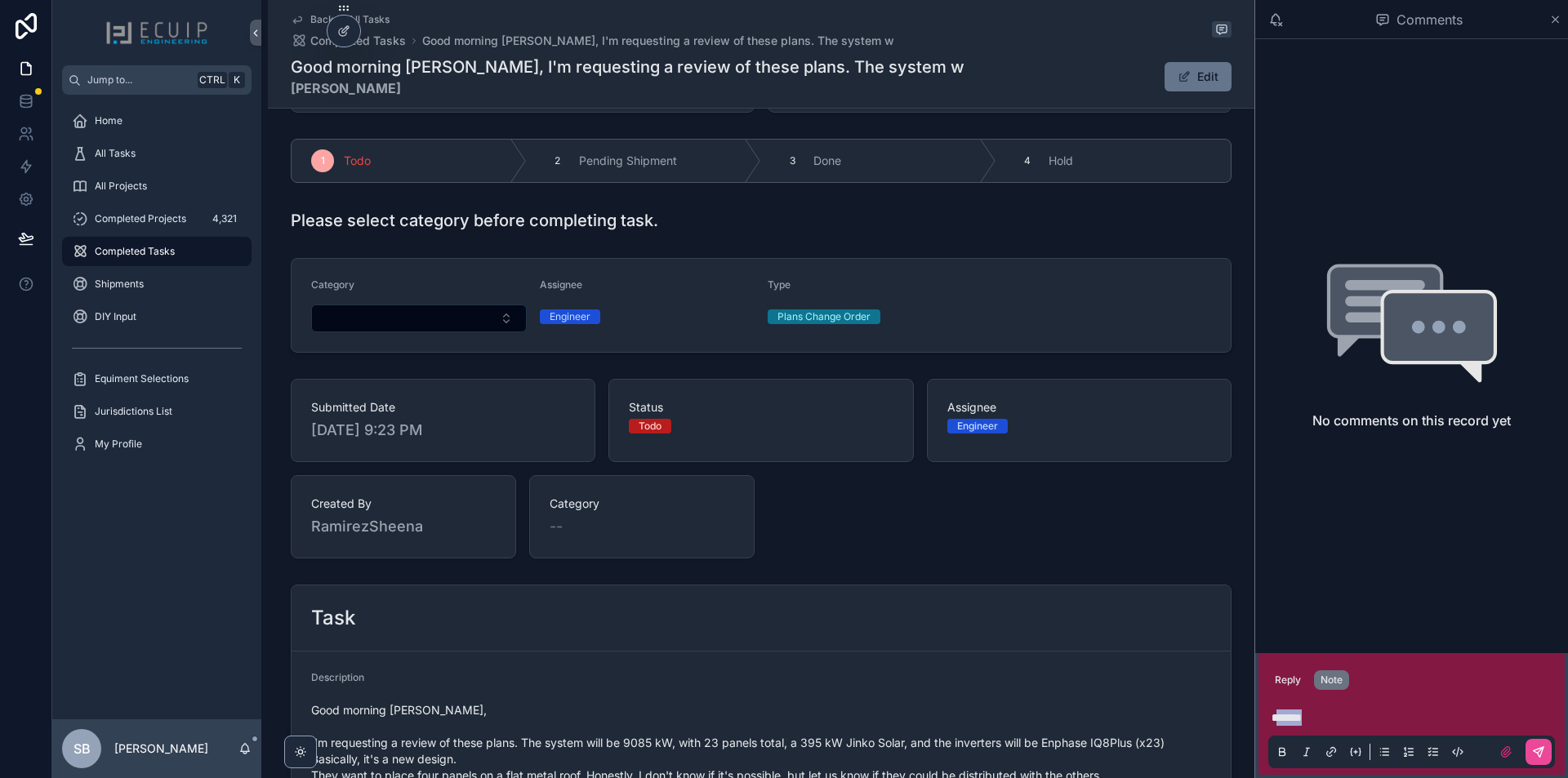
click at [1285, 720] on p "*******" at bounding box center [1415, 717] width 286 height 16
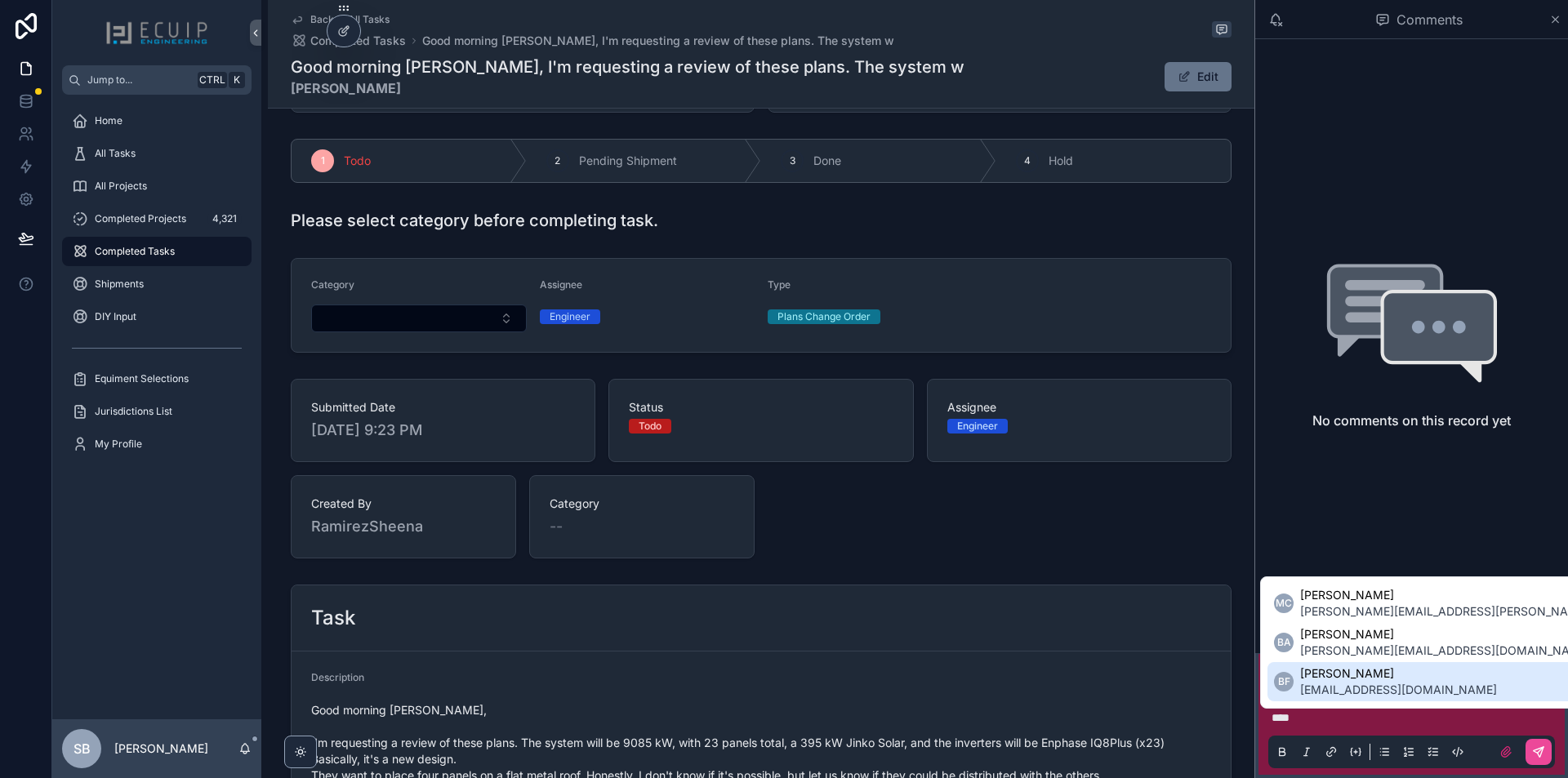
click at [1351, 687] on span "bradyn@ecuip.com" at bounding box center [1399, 689] width 197 height 16
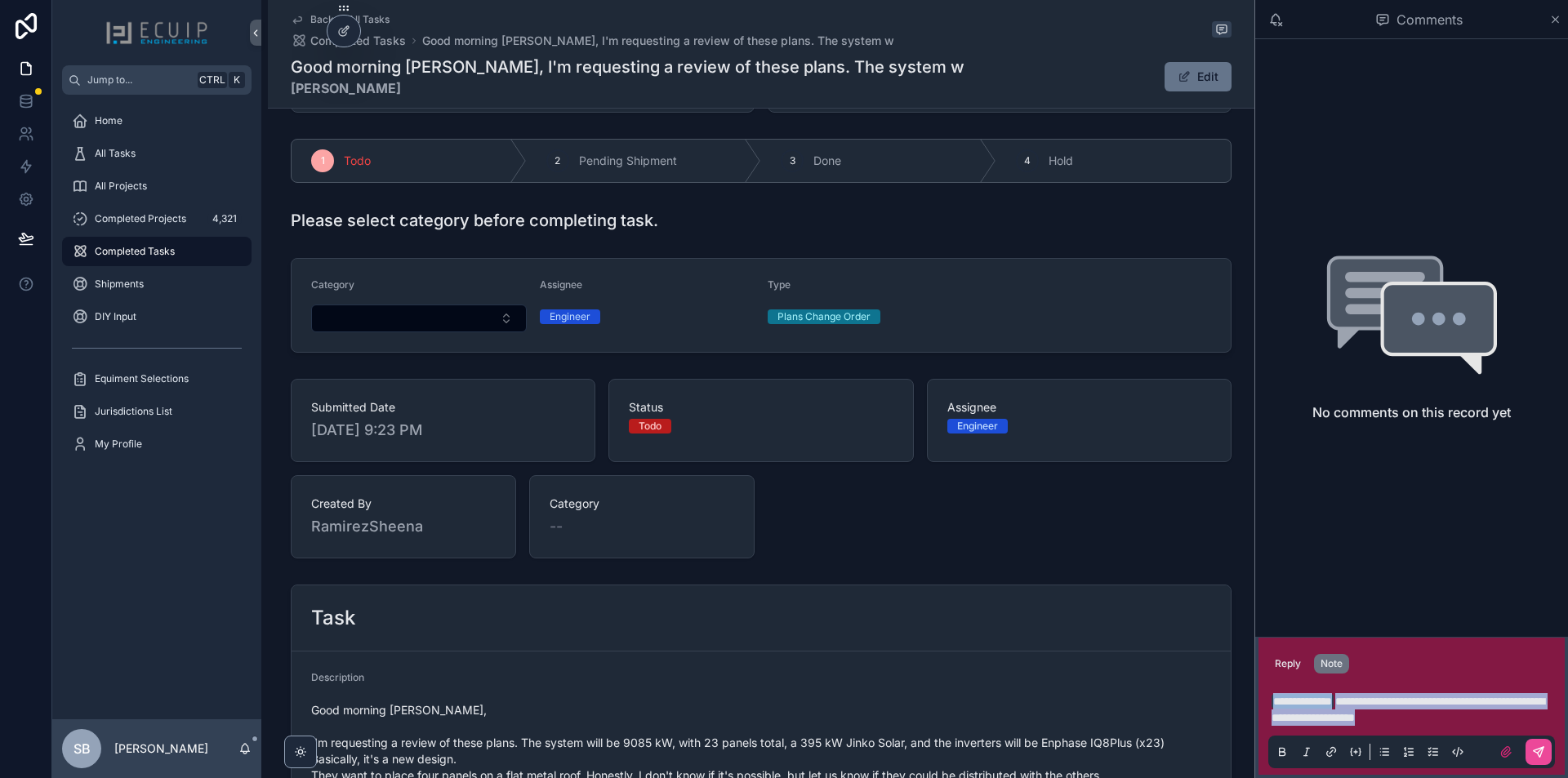
click at [1269, 716] on div "**********" at bounding box center [1411, 725] width 286 height 85
click at [1475, 720] on p "**********" at bounding box center [1415, 709] width 286 height 32
drag, startPoint x: 1477, startPoint y: 720, endPoint x: 1274, endPoint y: 720, distance: 203.0
click at [1274, 720] on p "**********" at bounding box center [1415, 709] width 286 height 32
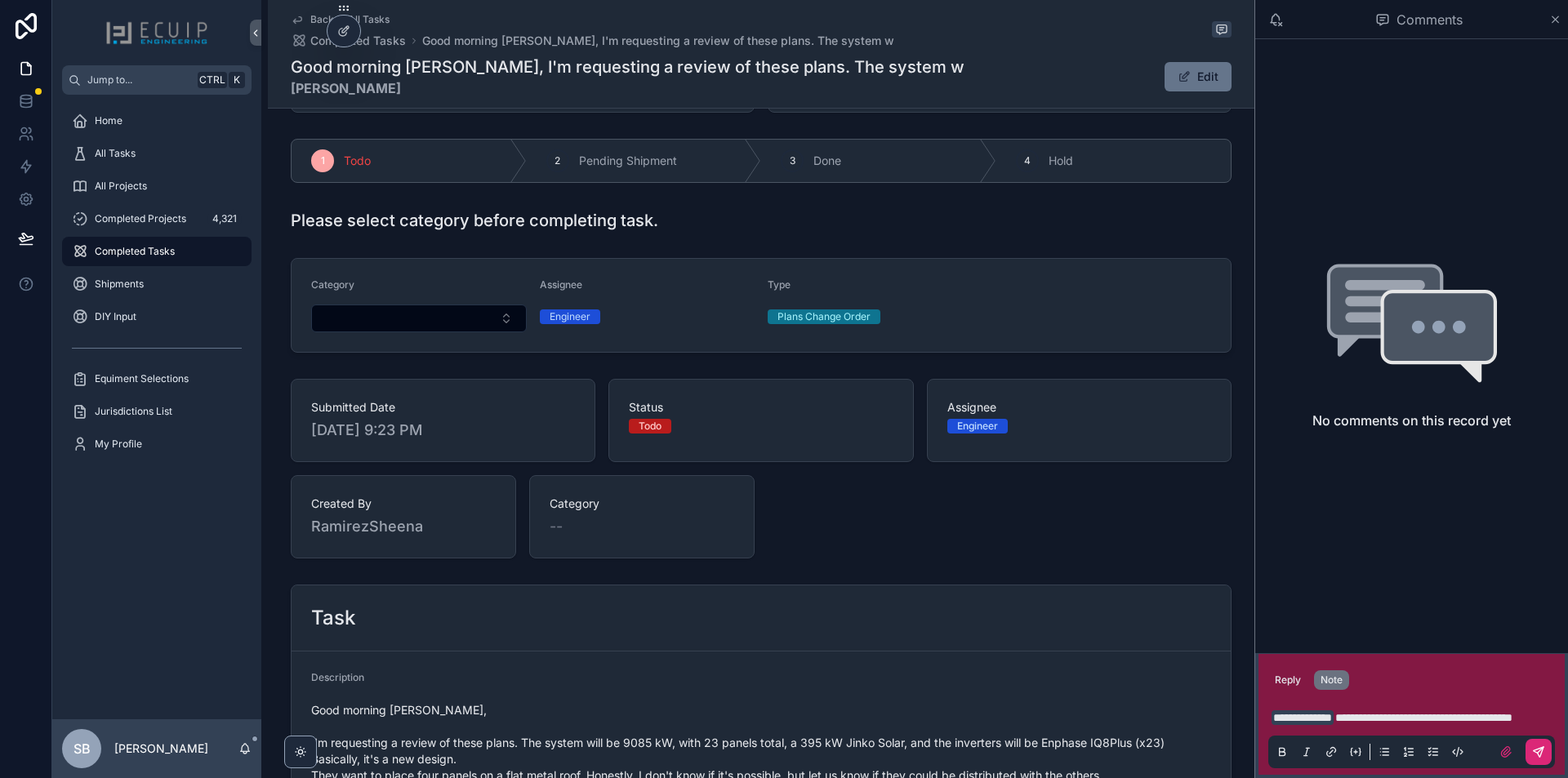
click at [1541, 752] on icon "scrollable content" at bounding box center [1539, 752] width 13 height 13
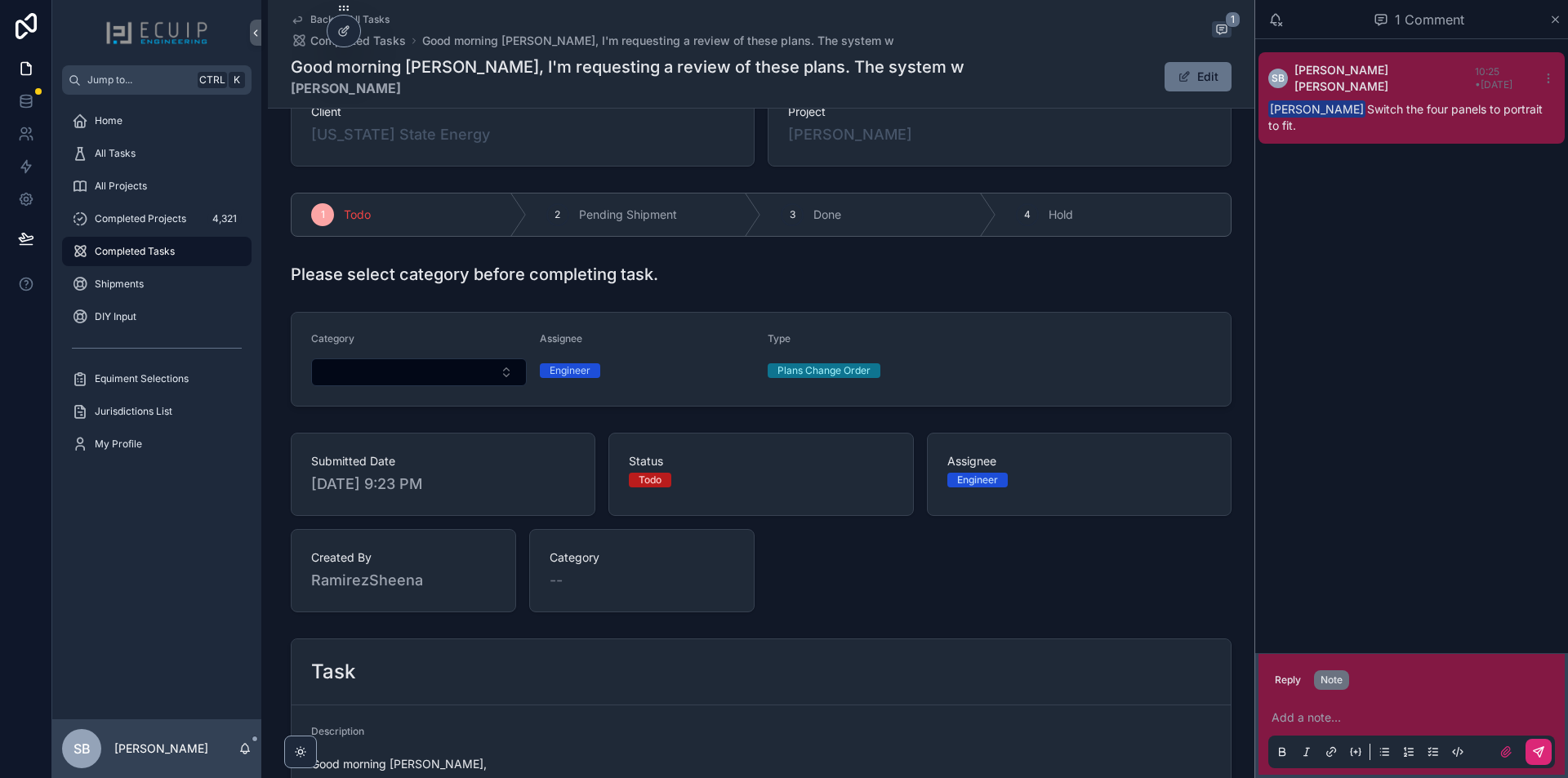
scroll to position [0, 0]
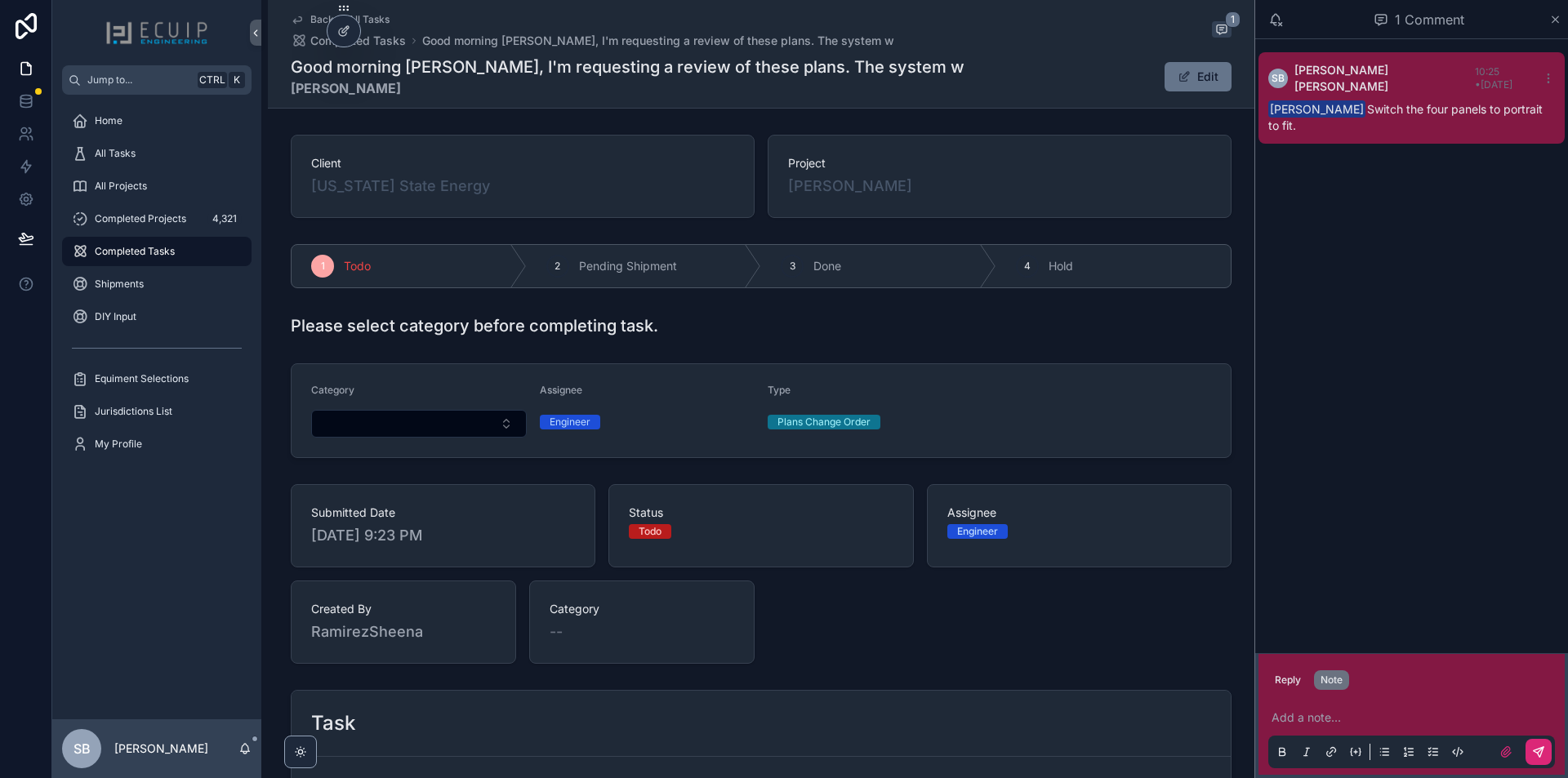
drag, startPoint x: 413, startPoint y: 90, endPoint x: 283, endPoint y: 96, distance: 130.1
click at [283, 96] on div "Back to All Tasks Completed Tasks Good morning Bradyn, I'm requesting a review …" at bounding box center [761, 54] width 986 height 109
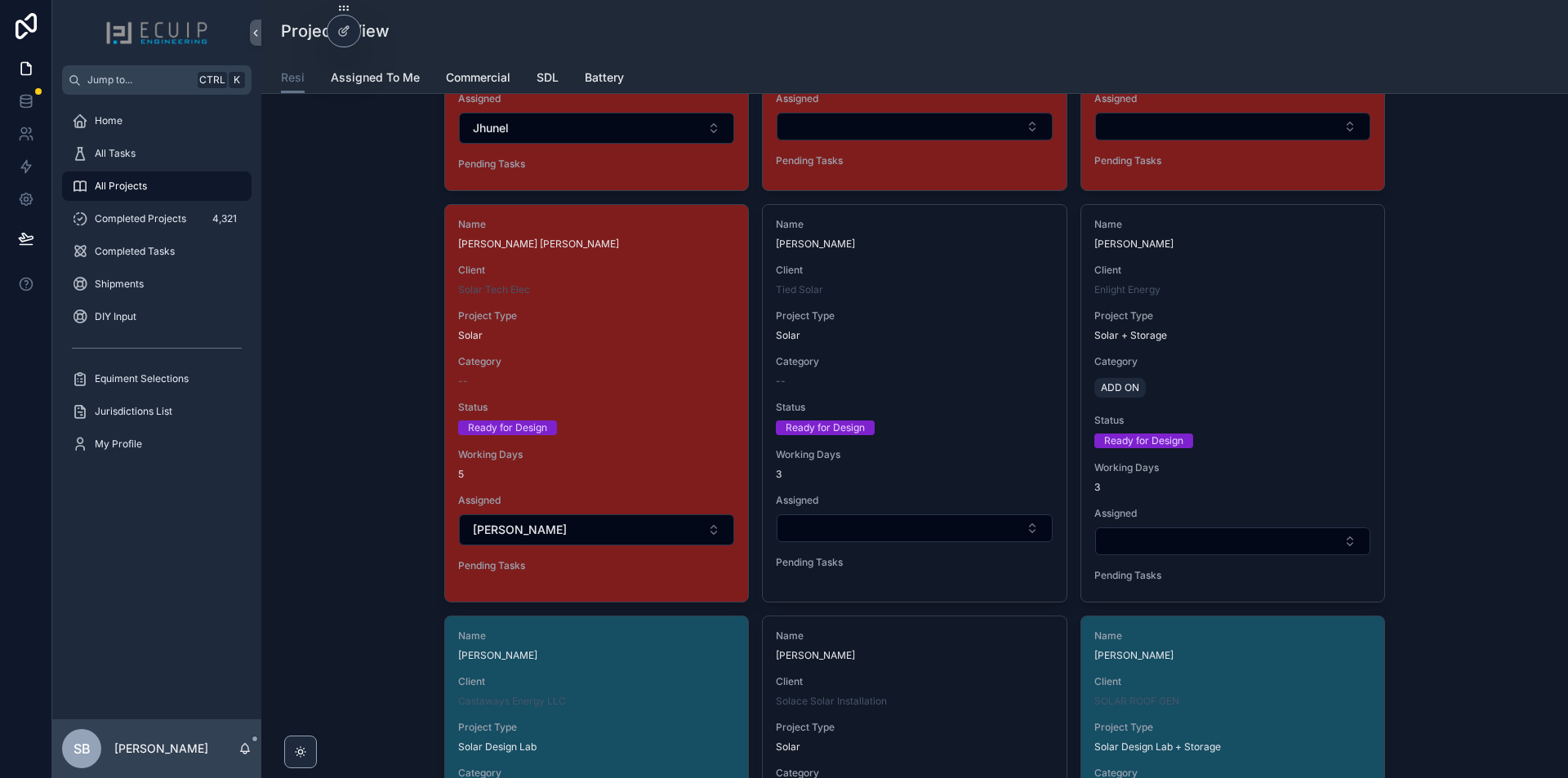
scroll to position [1551, 0]
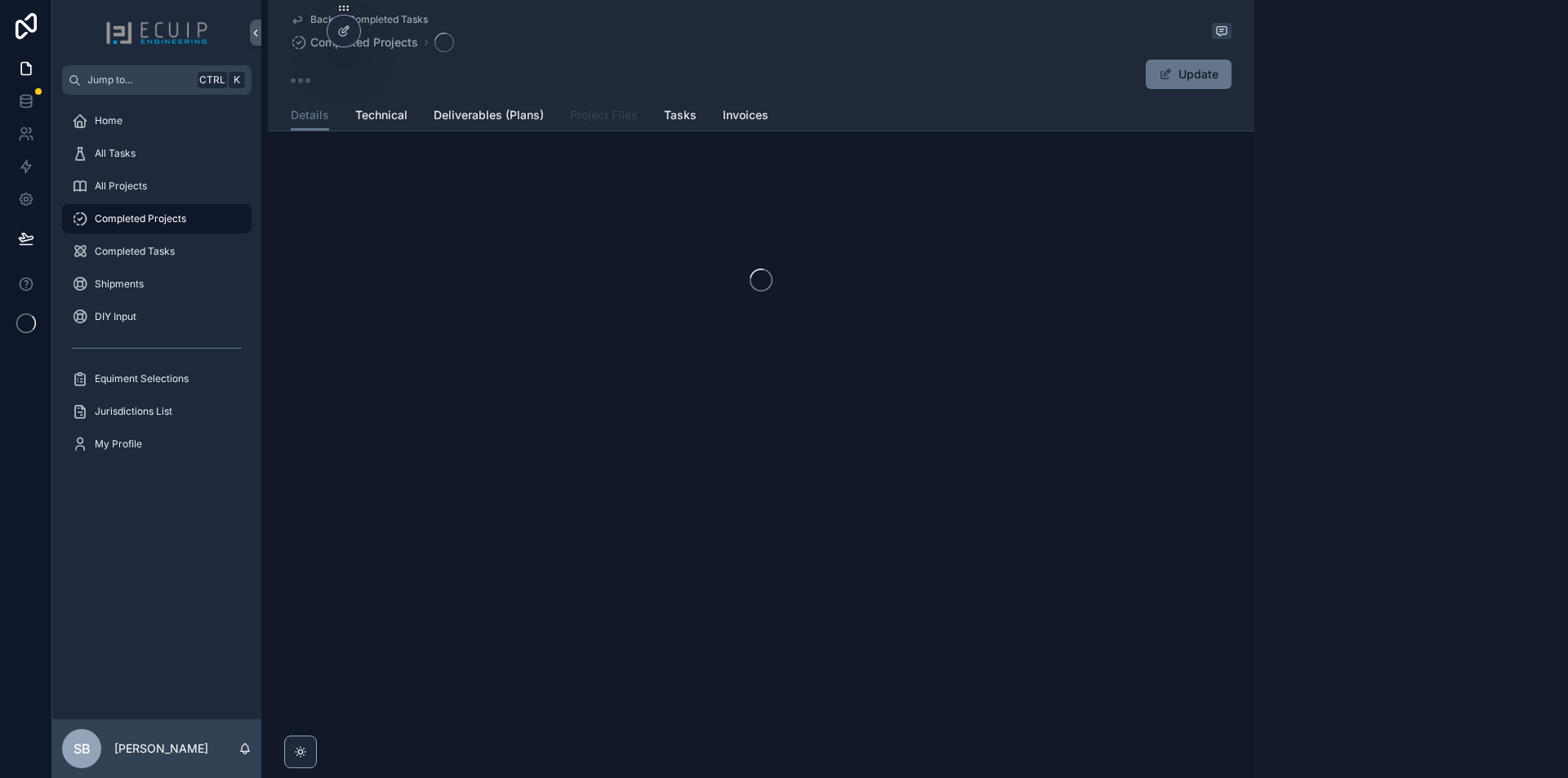
click at [594, 106] on link "Project Files" at bounding box center [604, 116] width 68 height 32
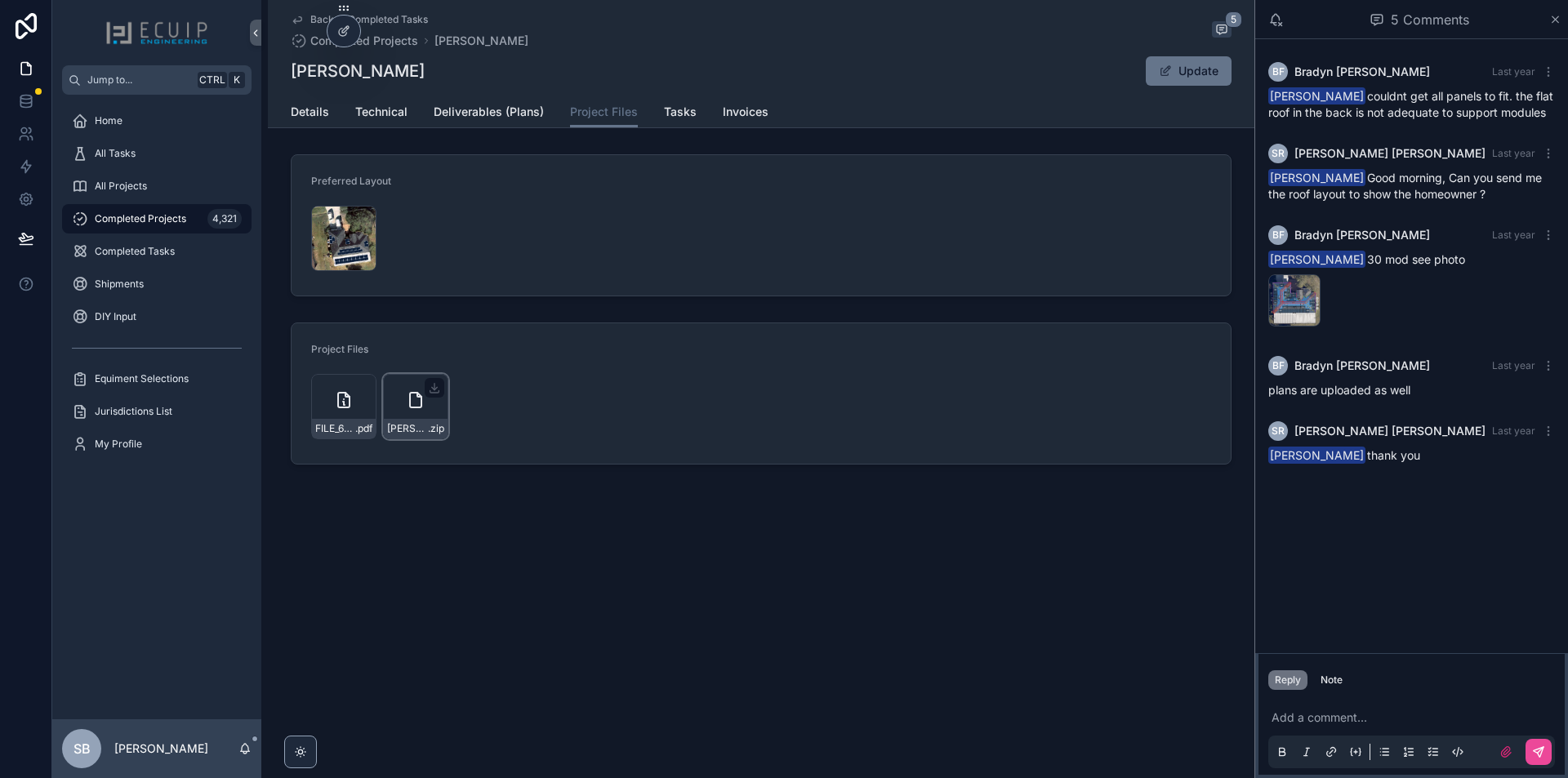
click at [407, 420] on div "Mildred-Melendez .zip" at bounding box center [415, 429] width 64 height 20
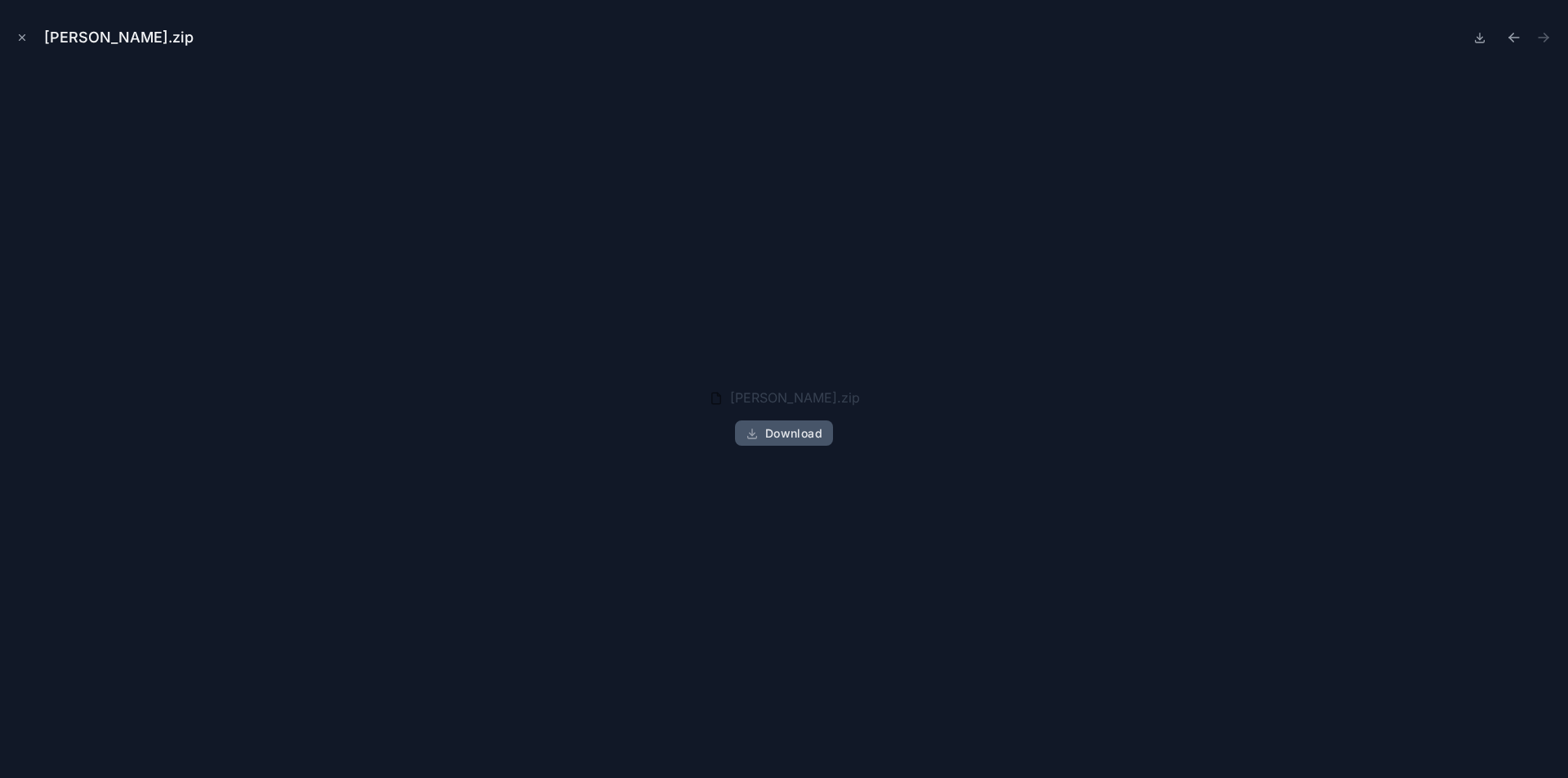
click at [784, 446] on button "Download" at bounding box center [784, 433] width 98 height 26
click at [792, 443] on button "Download" at bounding box center [784, 433] width 98 height 26
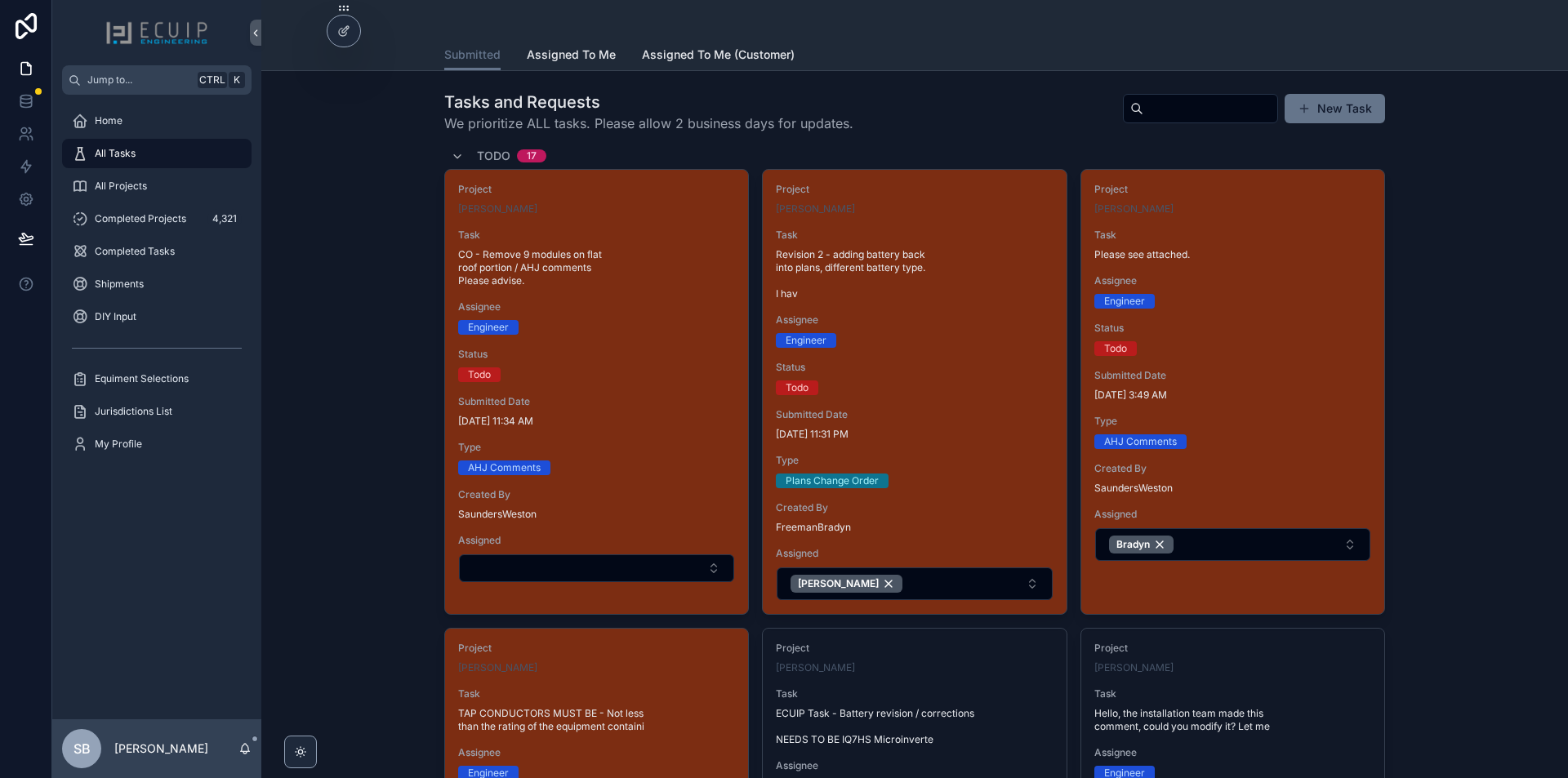
scroll to position [1062, 0]
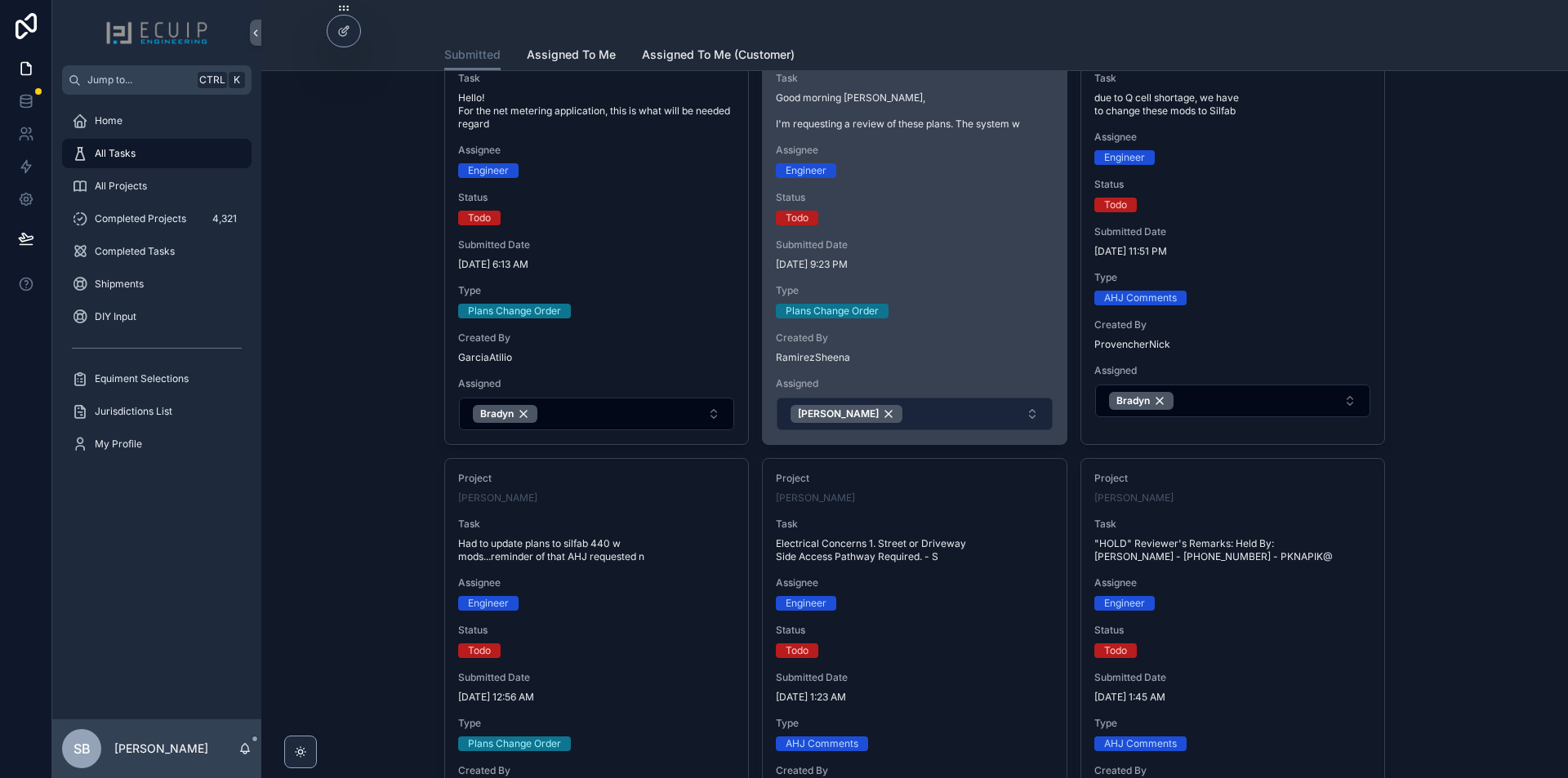
click at [888, 416] on button "[PERSON_NAME]" at bounding box center [915, 414] width 275 height 32
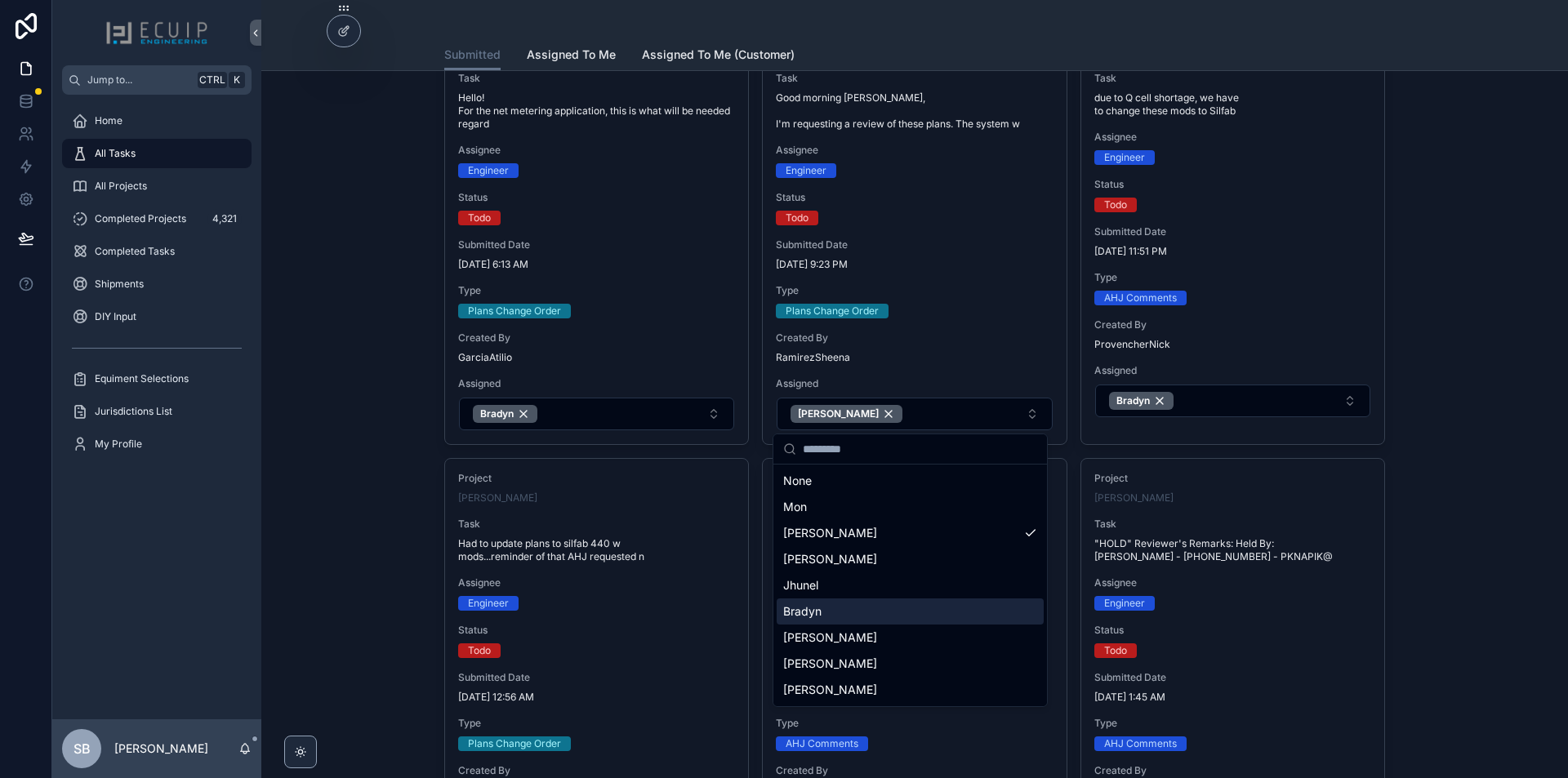
click at [858, 620] on div "Bradyn" at bounding box center [911, 611] width 267 height 26
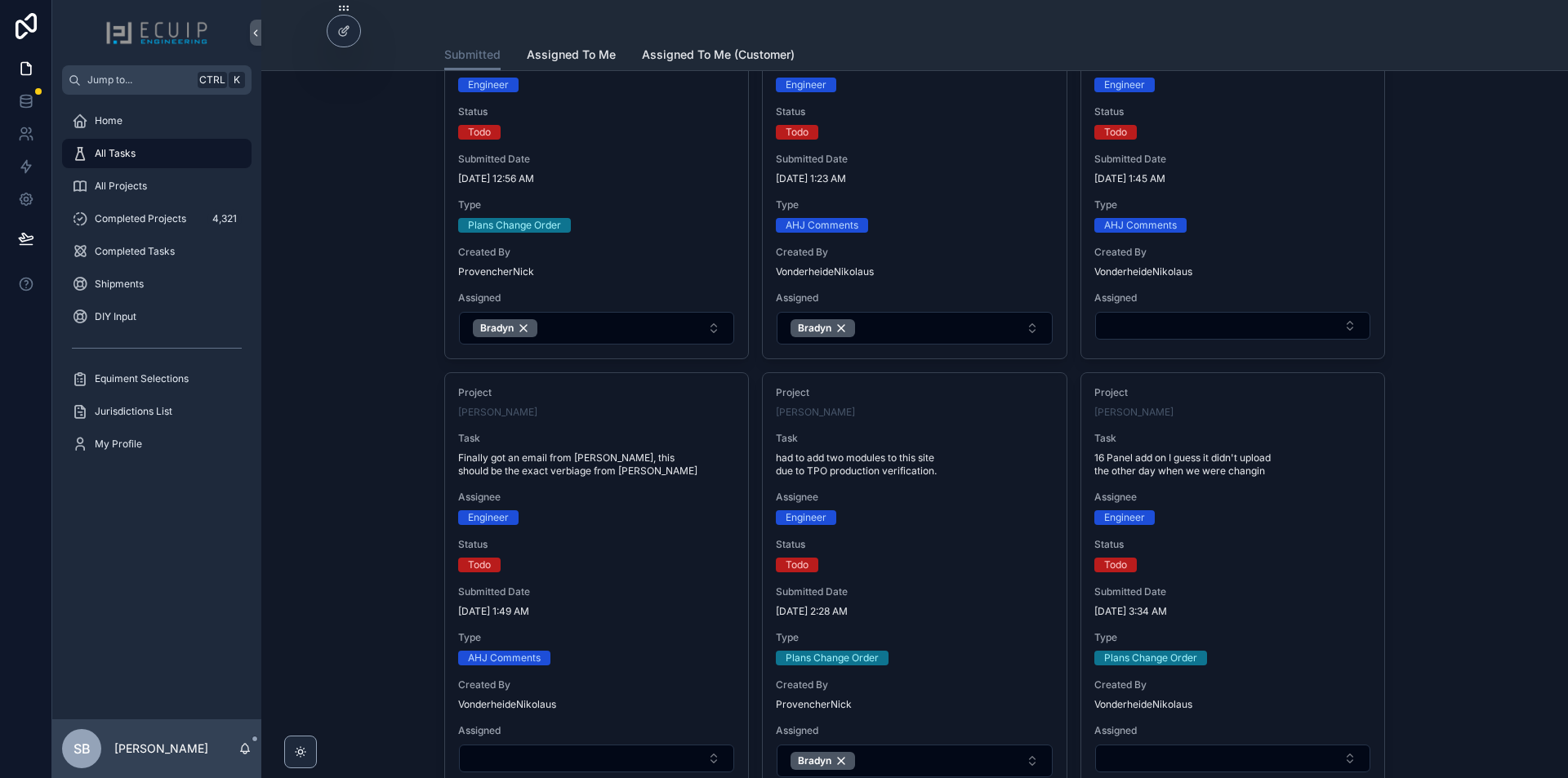
scroll to position [1551, 0]
